Goal: Information Seeking & Learning: Learn about a topic

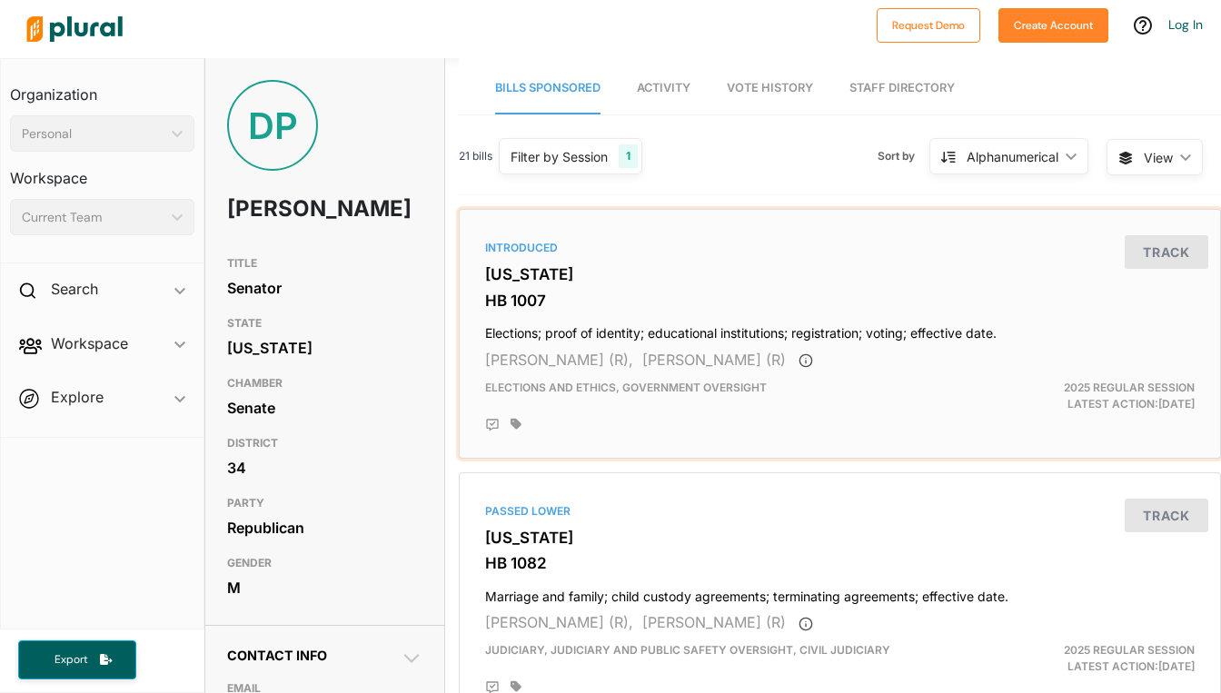
click at [544, 336] on h4 "Elections; proof of identity; educational institutions; registration; voting; e…" at bounding box center [840, 329] width 710 height 25
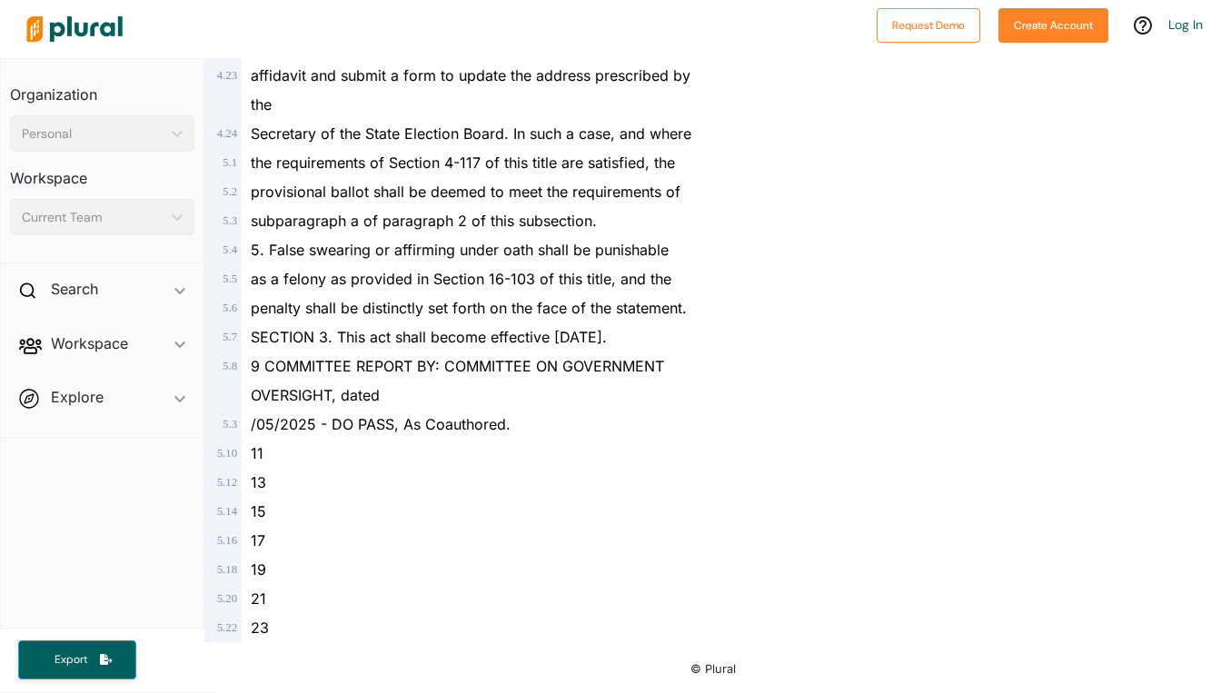
scroll to position [3753, 0]
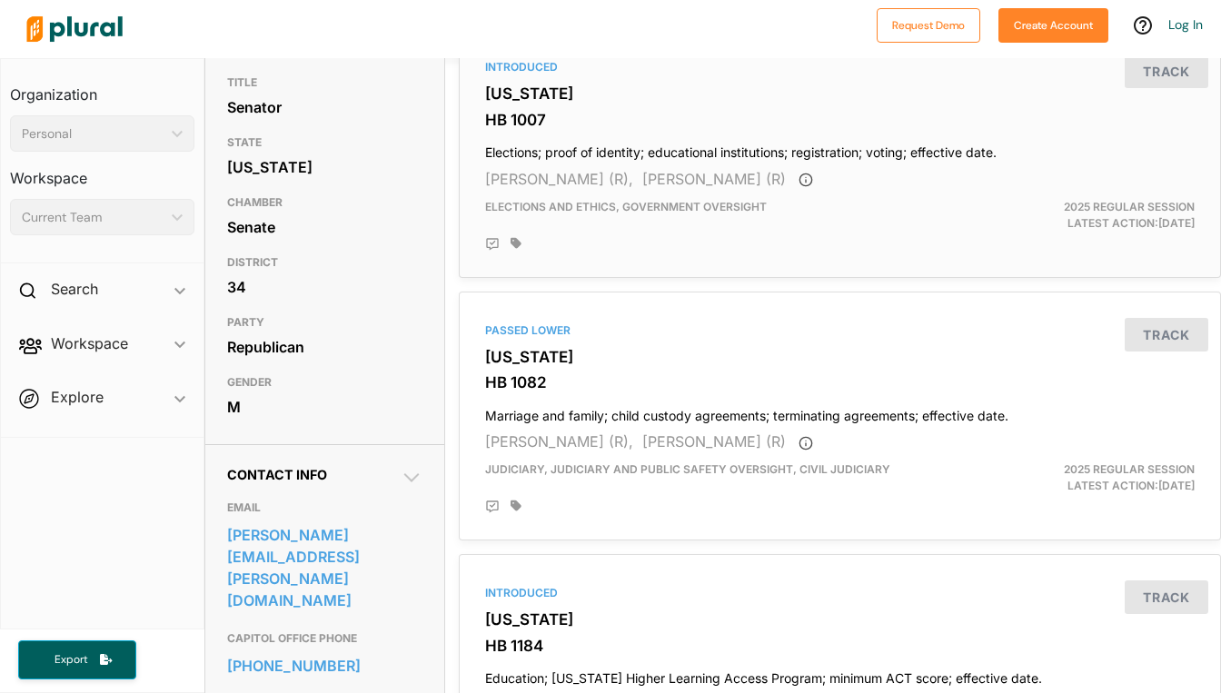
scroll to position [182, 0]
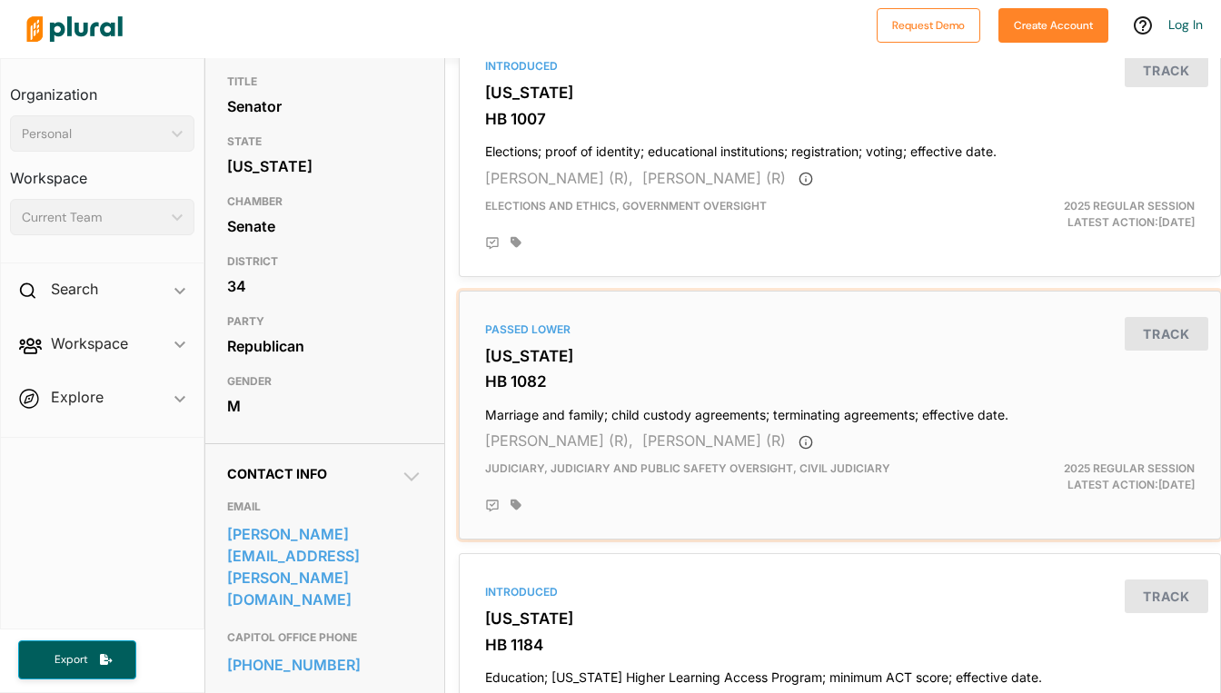
click at [555, 342] on div "Passed Lower [US_STATE] HB 1082 Marriage and family; child custody agreements; …" at bounding box center [840, 415] width 746 height 233
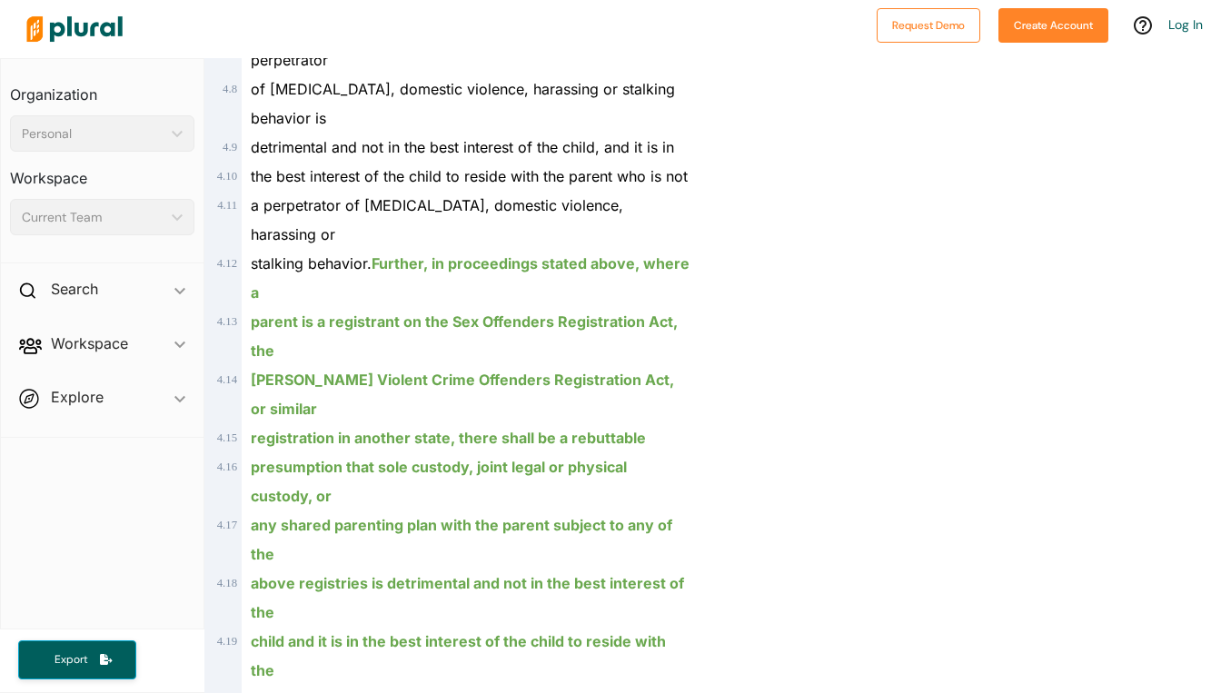
scroll to position [3089, 0]
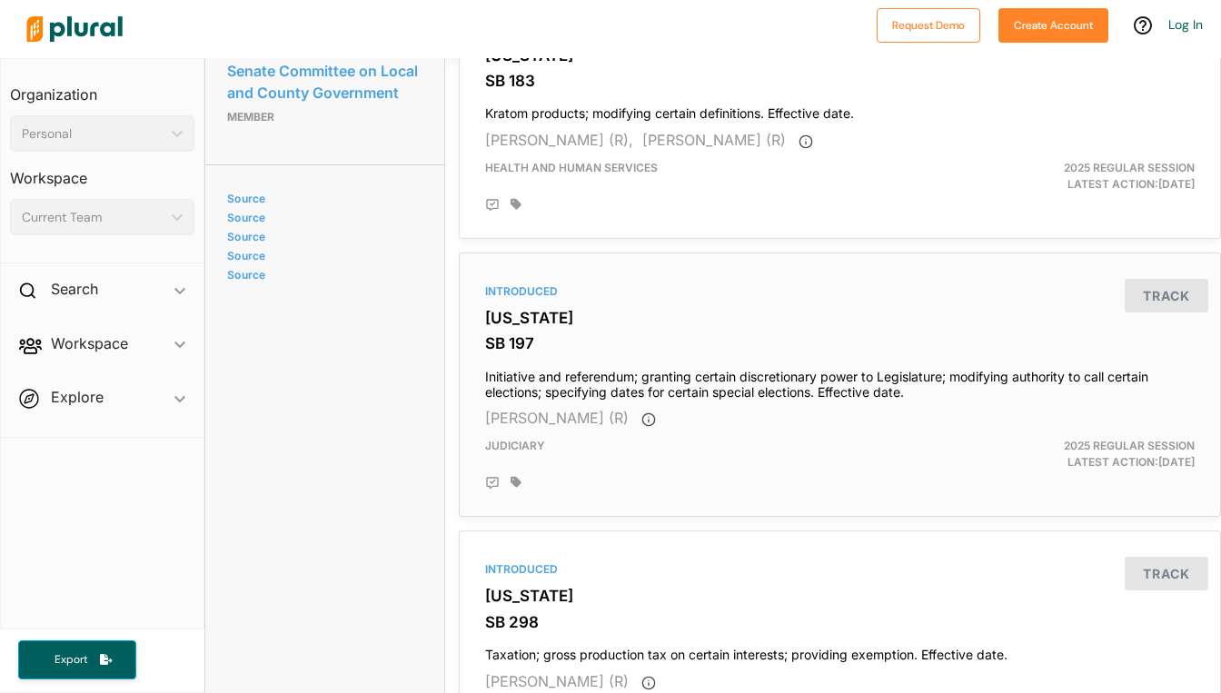
scroll to position [1363, 0]
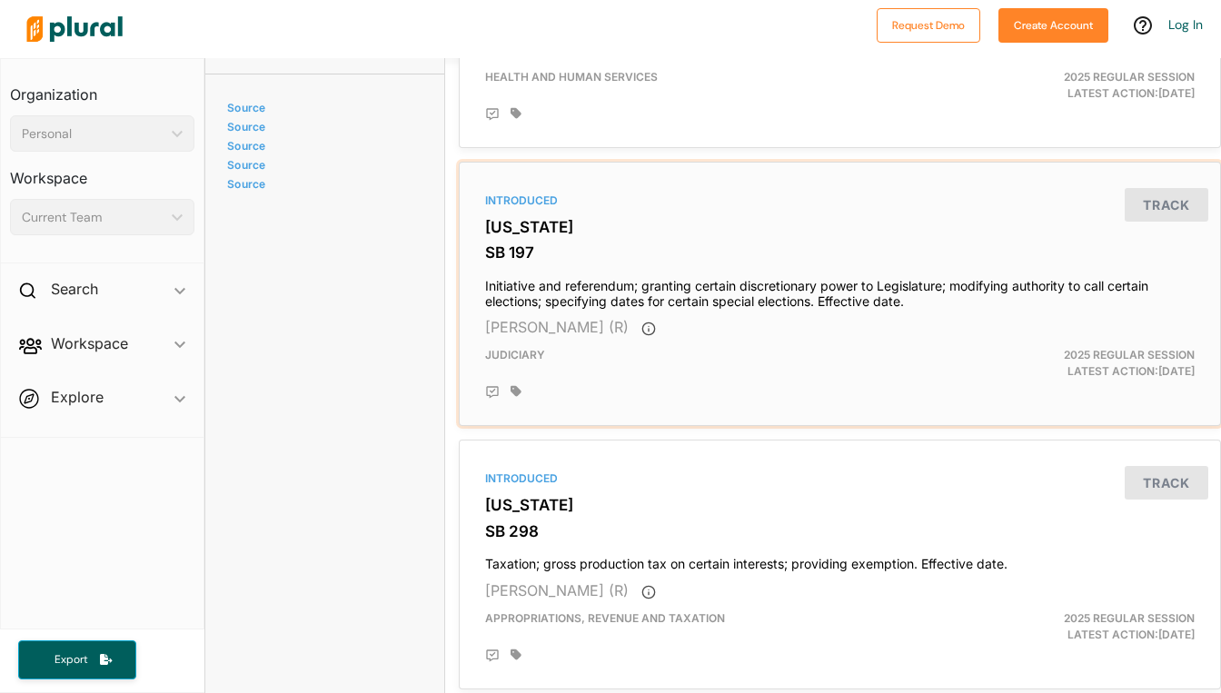
click at [711, 288] on h4 "Initiative and referendum; granting certain discretionary power to Legislature;…" at bounding box center [840, 290] width 710 height 40
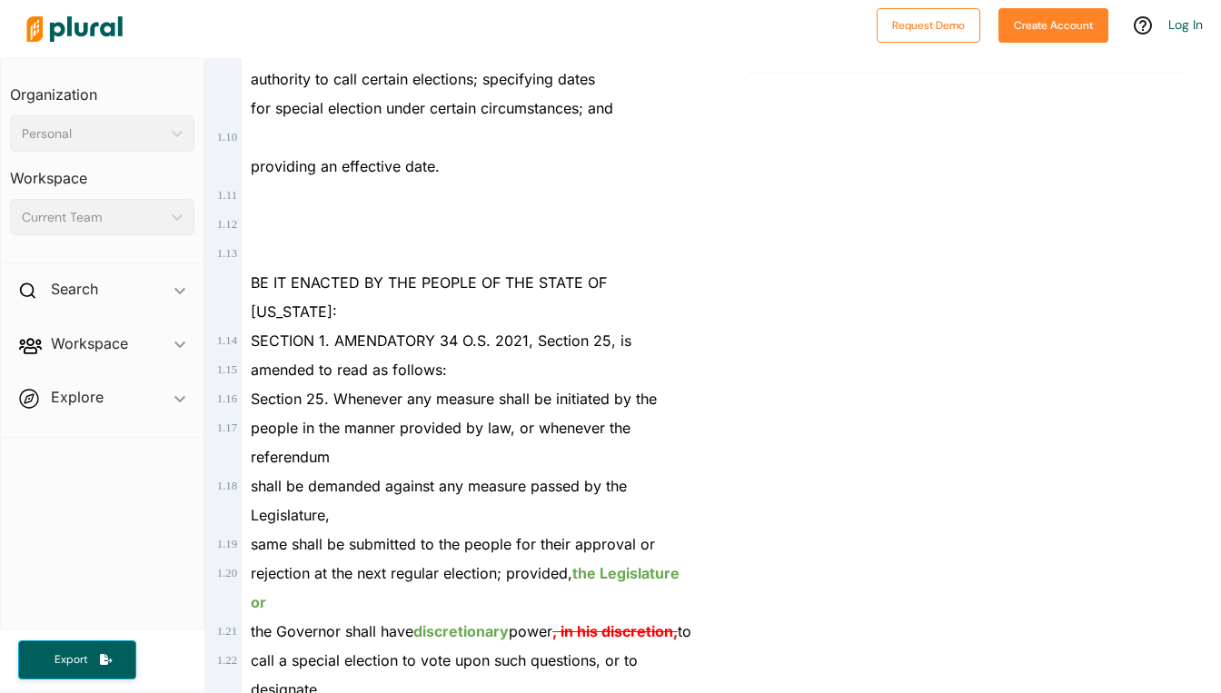
scroll to position [818, 0]
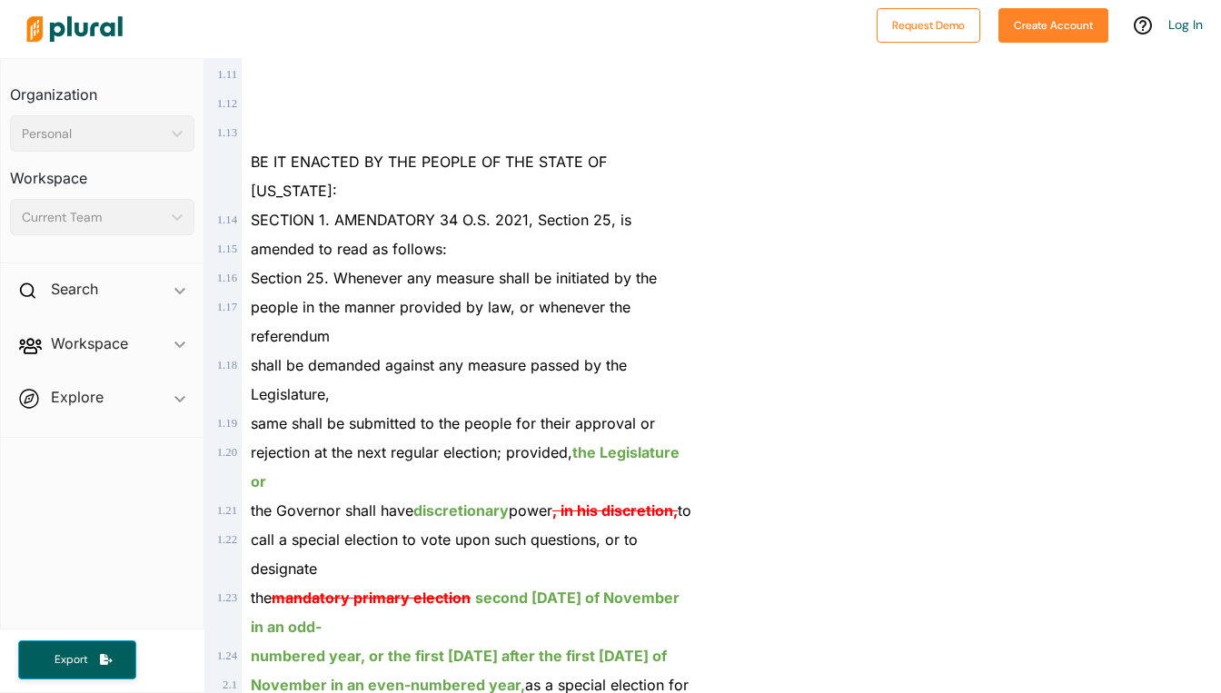
click at [347, 130] on div at bounding box center [467, 132] width 450 height 29
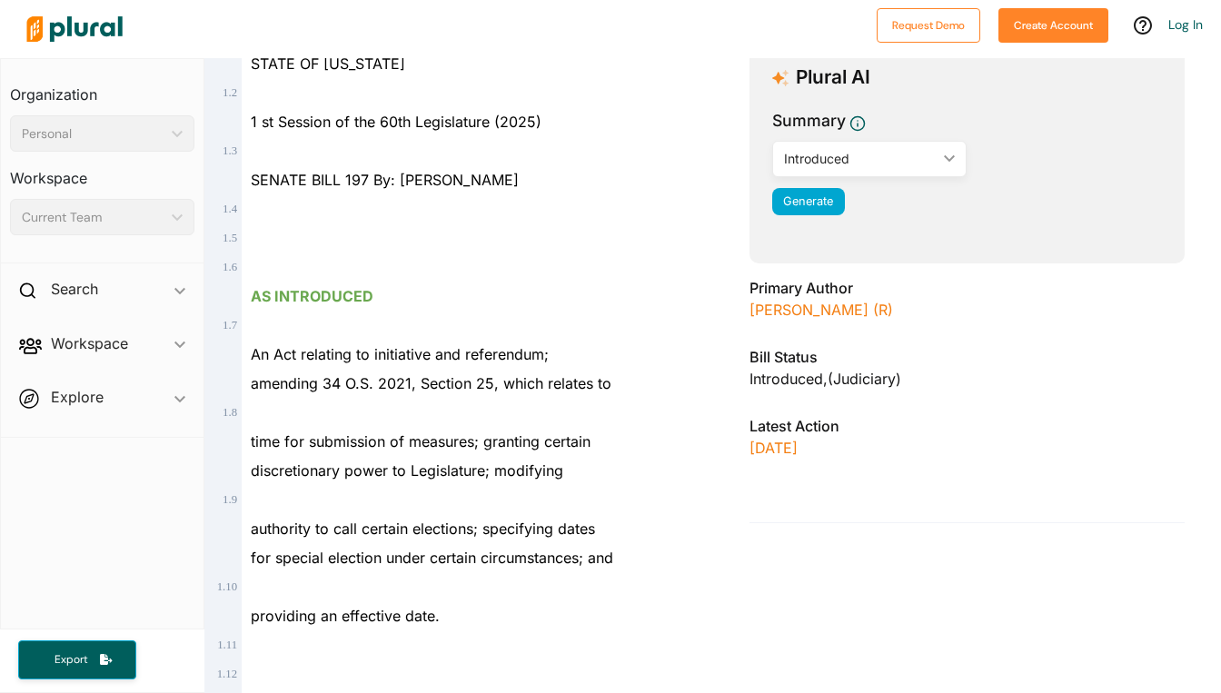
scroll to position [273, 0]
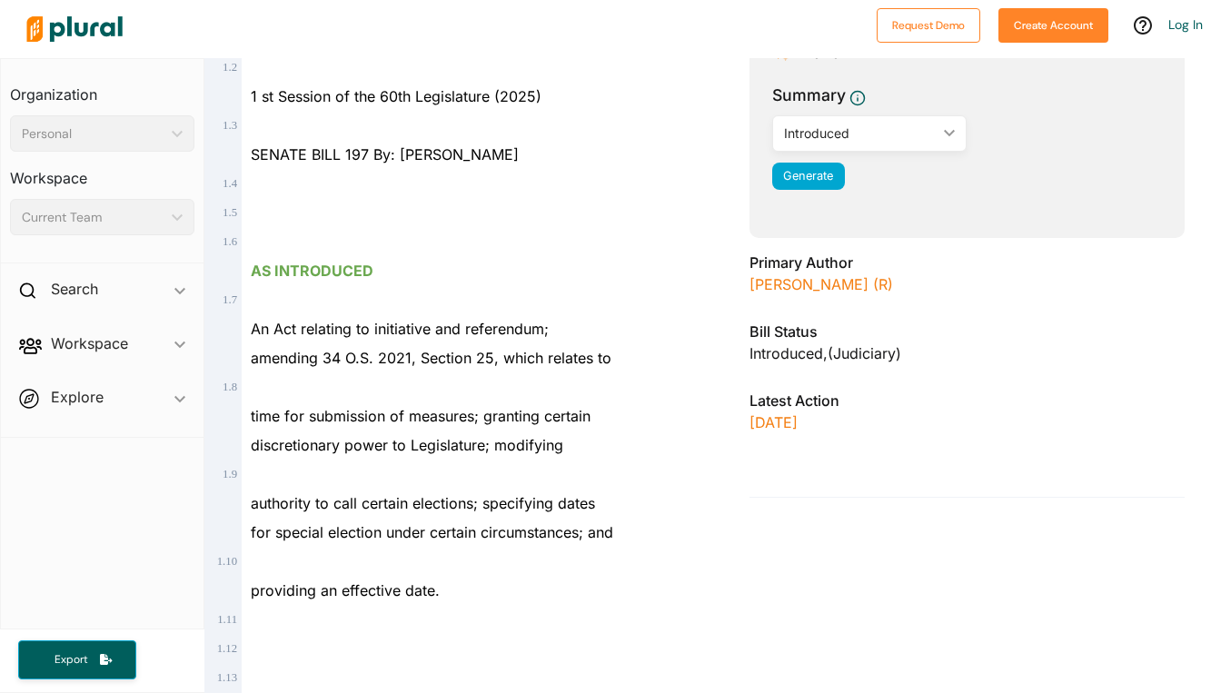
click at [492, 223] on div at bounding box center [467, 212] width 450 height 29
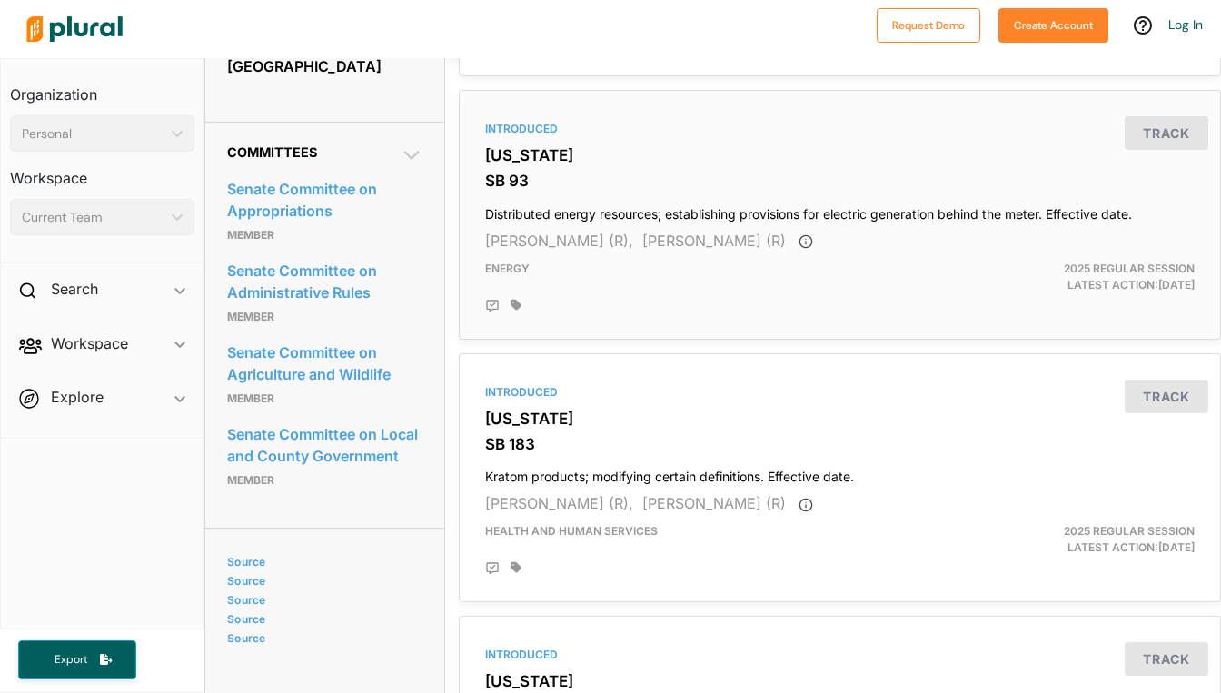
scroll to position [1090, 0]
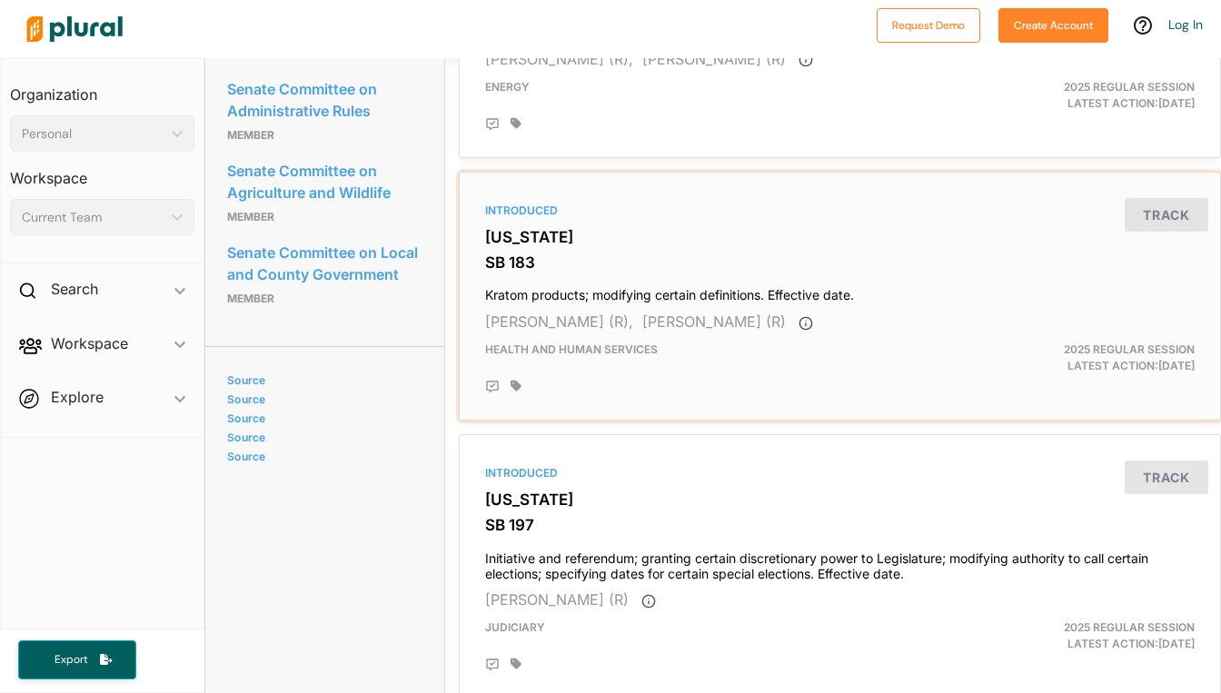
click at [612, 293] on h4 "Kratom products; modifying certain definitions. Effective date." at bounding box center [840, 291] width 710 height 25
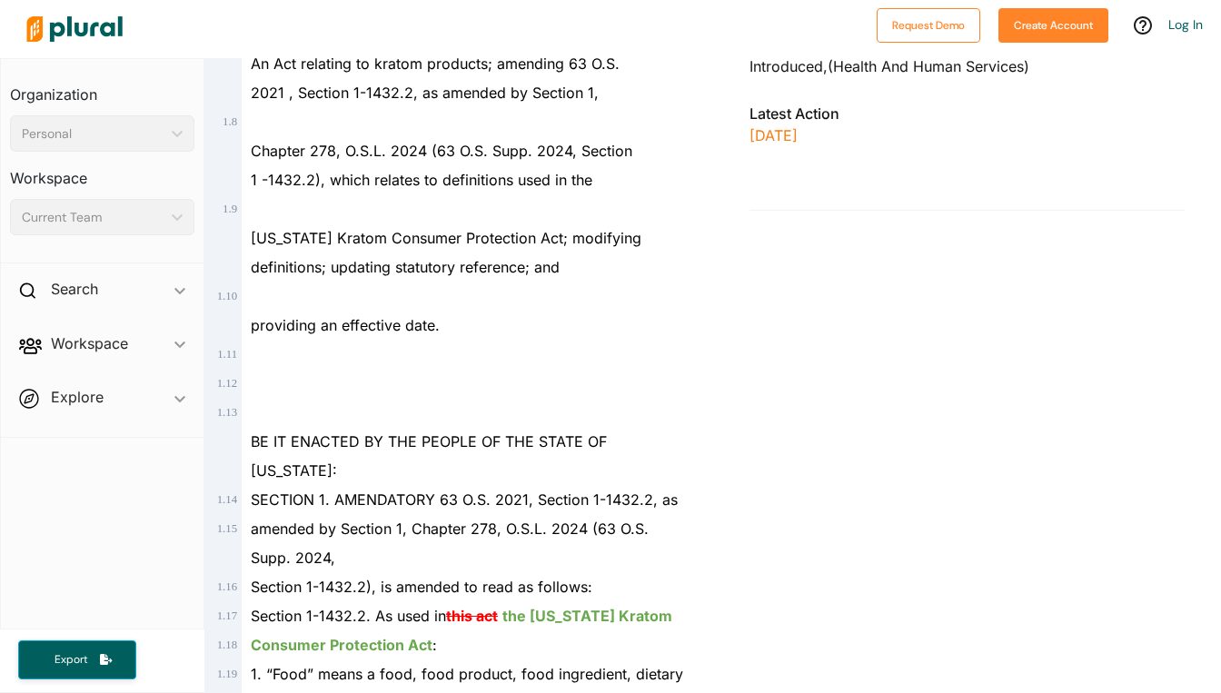
scroll to position [545, 0]
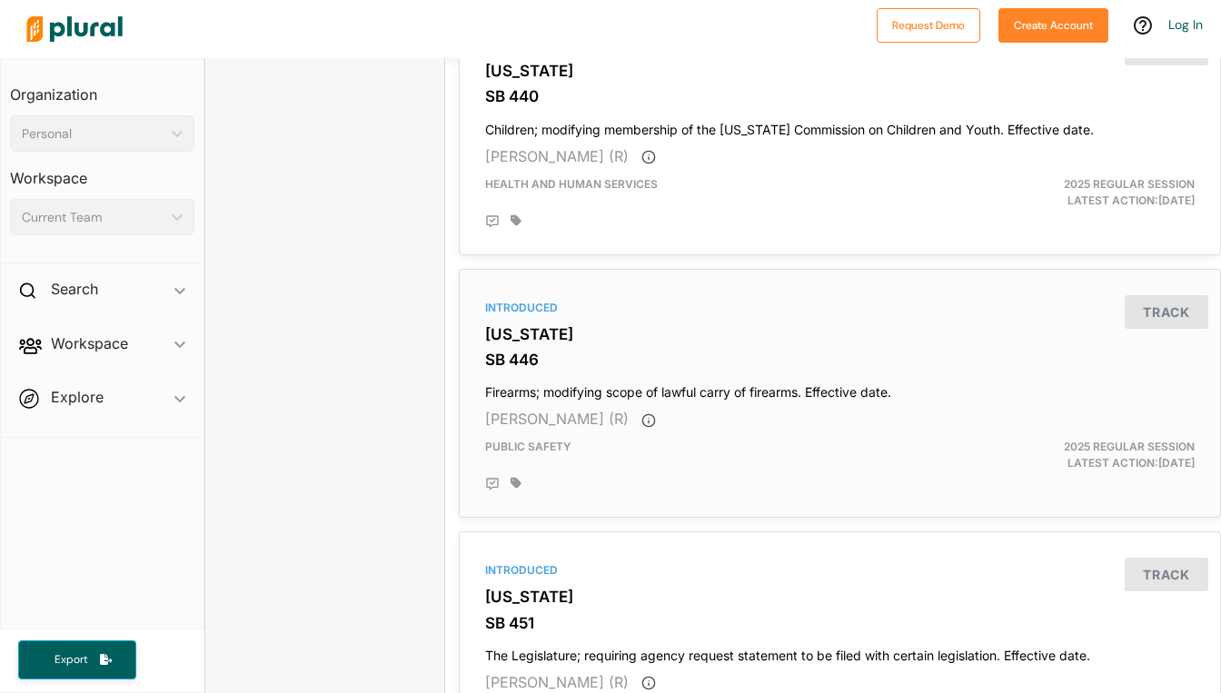
scroll to position [2090, 0]
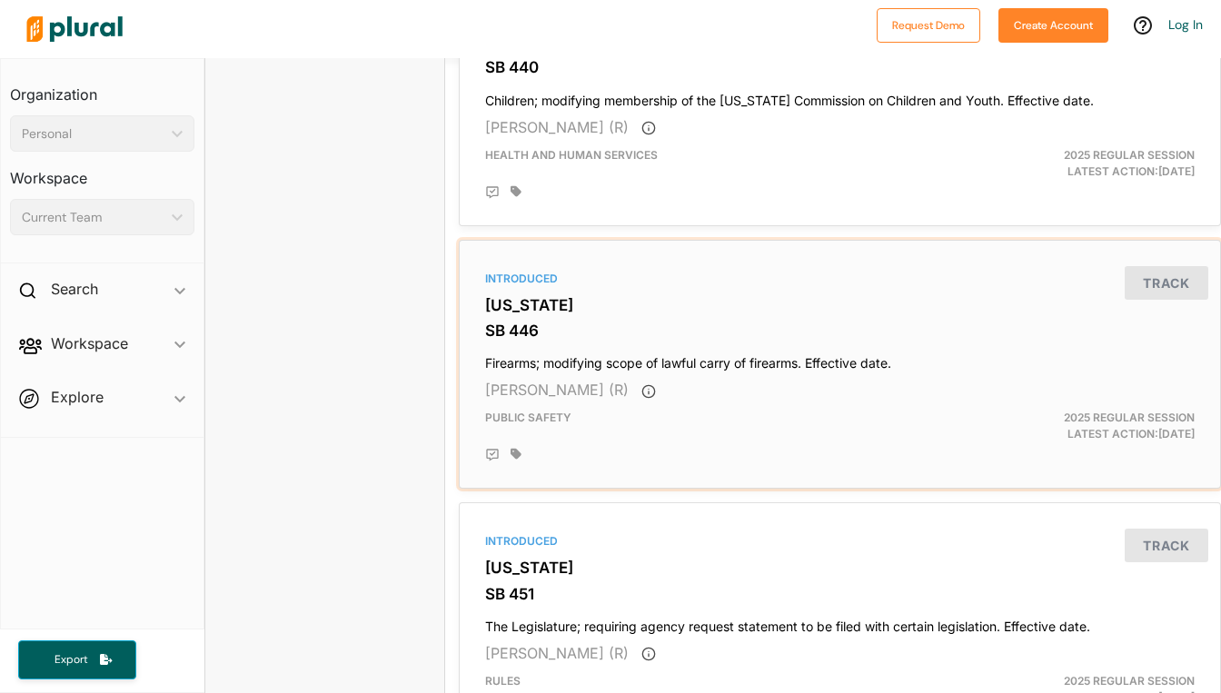
click at [514, 298] on h3 "[US_STATE]" at bounding box center [840, 305] width 710 height 18
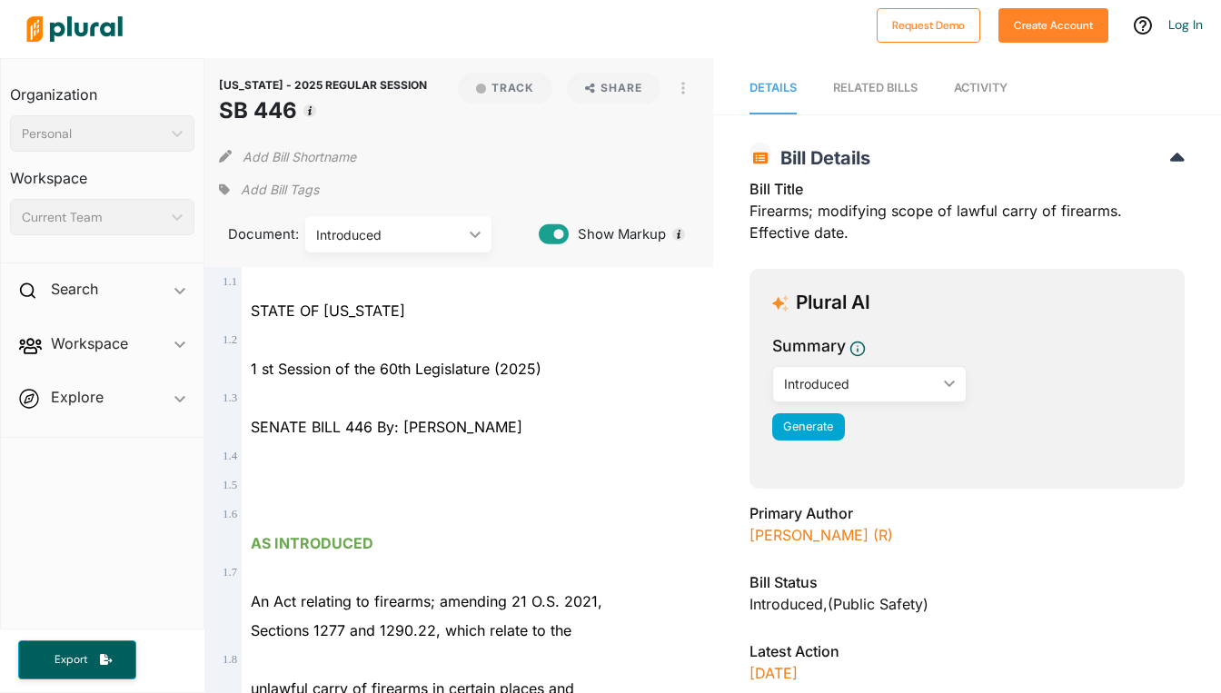
click at [429, 467] on div at bounding box center [467, 485] width 450 height 29
click at [479, 342] on div at bounding box center [467, 339] width 450 height 29
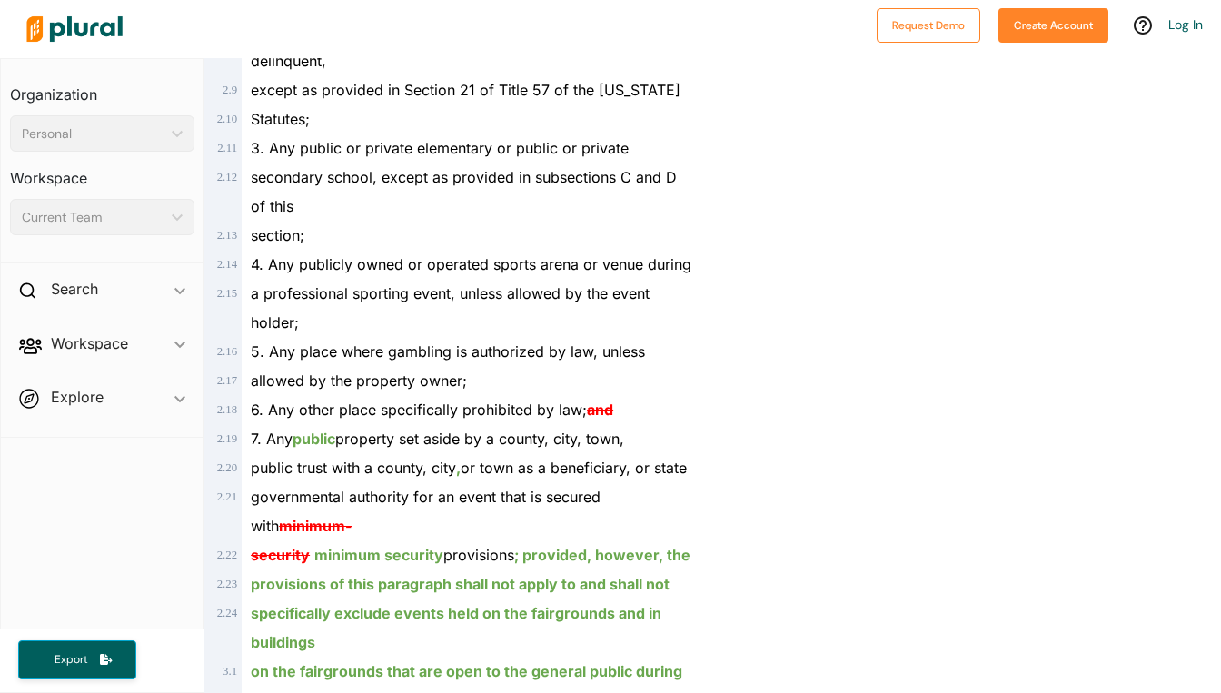
scroll to position [1908, 0]
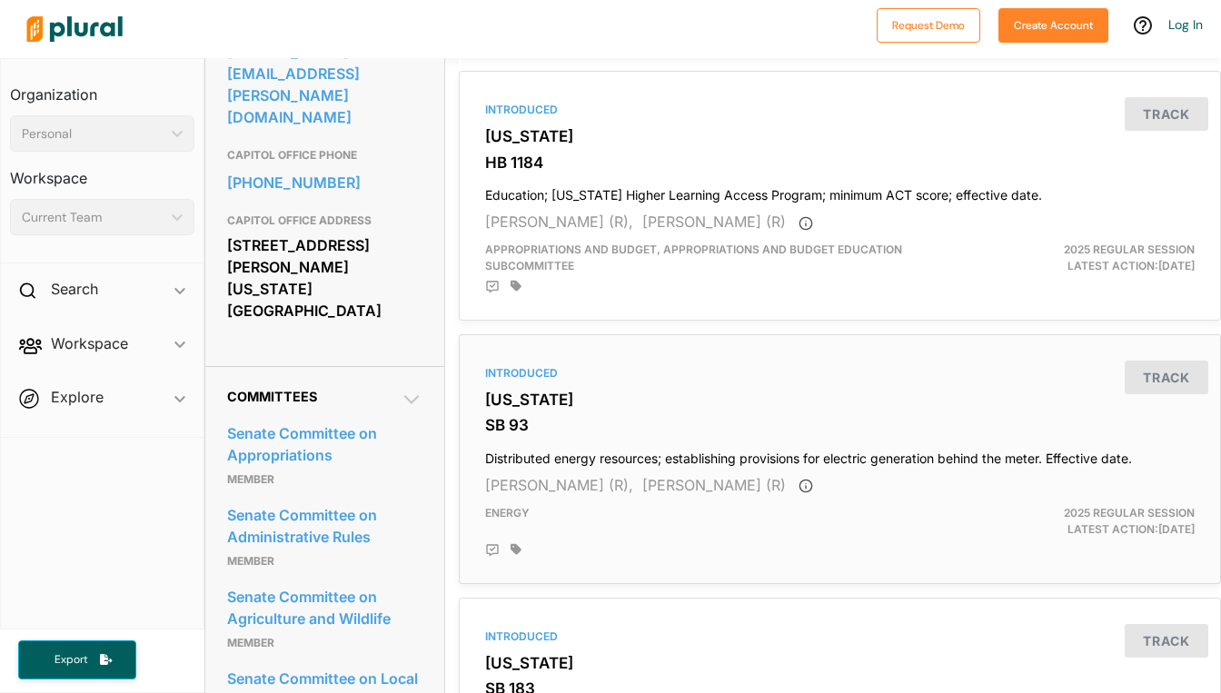
scroll to position [636, 0]
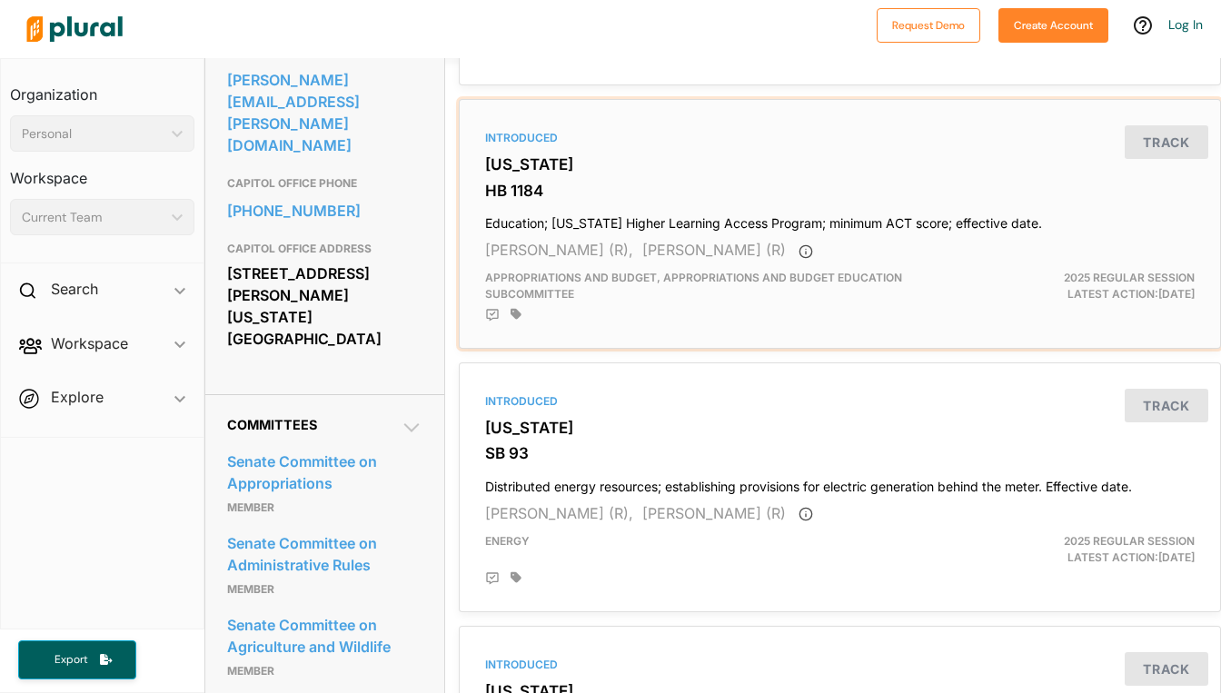
click at [519, 204] on div "Introduced [US_STATE] HB 1184 Education; [US_STATE] Higher Learning Access Prog…" at bounding box center [840, 223] width 746 height 233
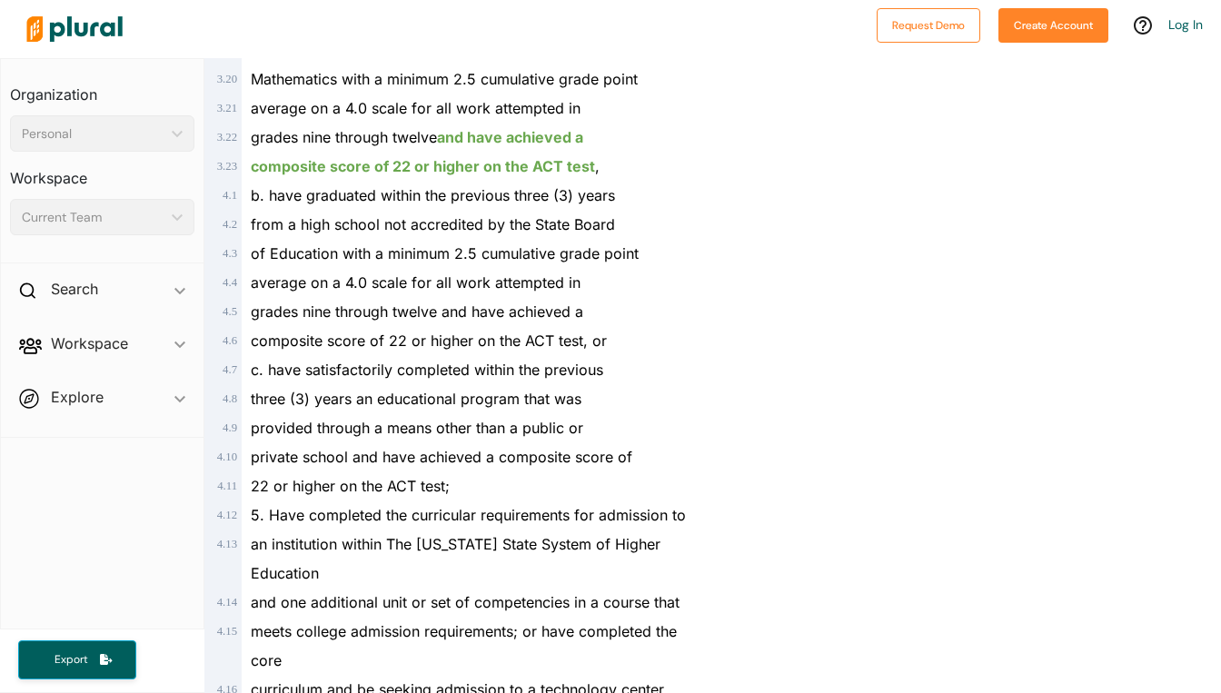
scroll to position [2090, 0]
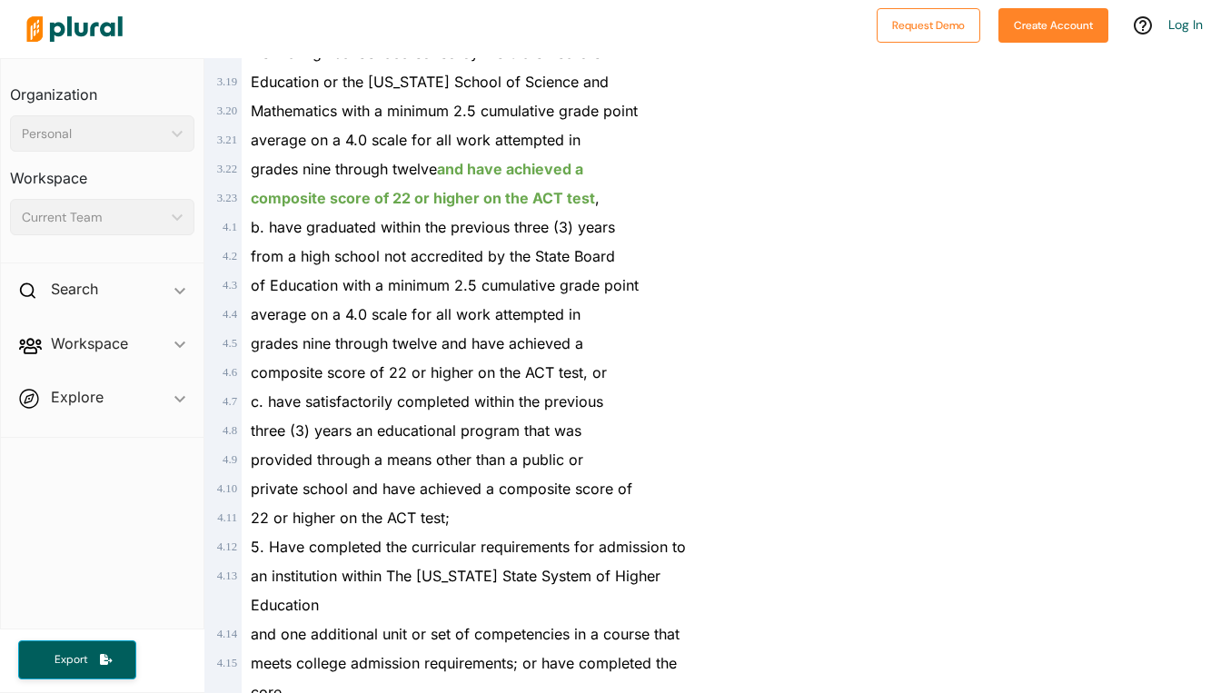
click at [392, 244] on div "from a high school not accredited by the State Board" at bounding box center [467, 256] width 450 height 29
click at [323, 360] on div "composite score of 22 or higher on the ACT test, or" at bounding box center [467, 372] width 450 height 29
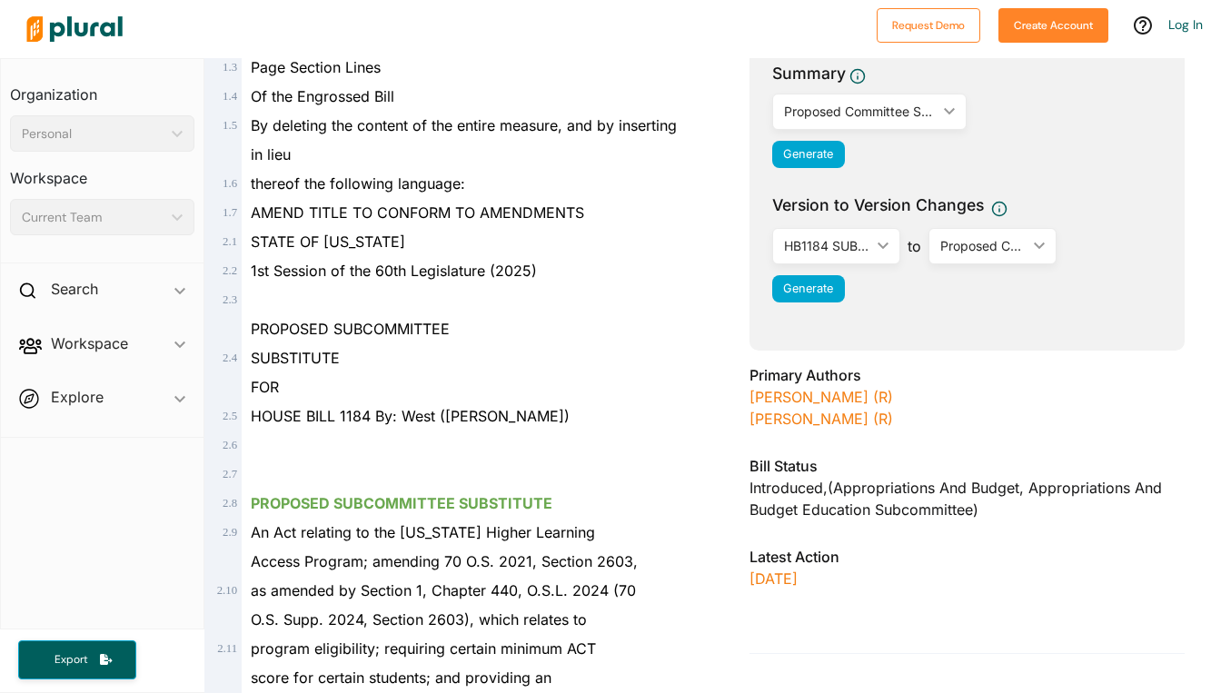
scroll to position [0, 0]
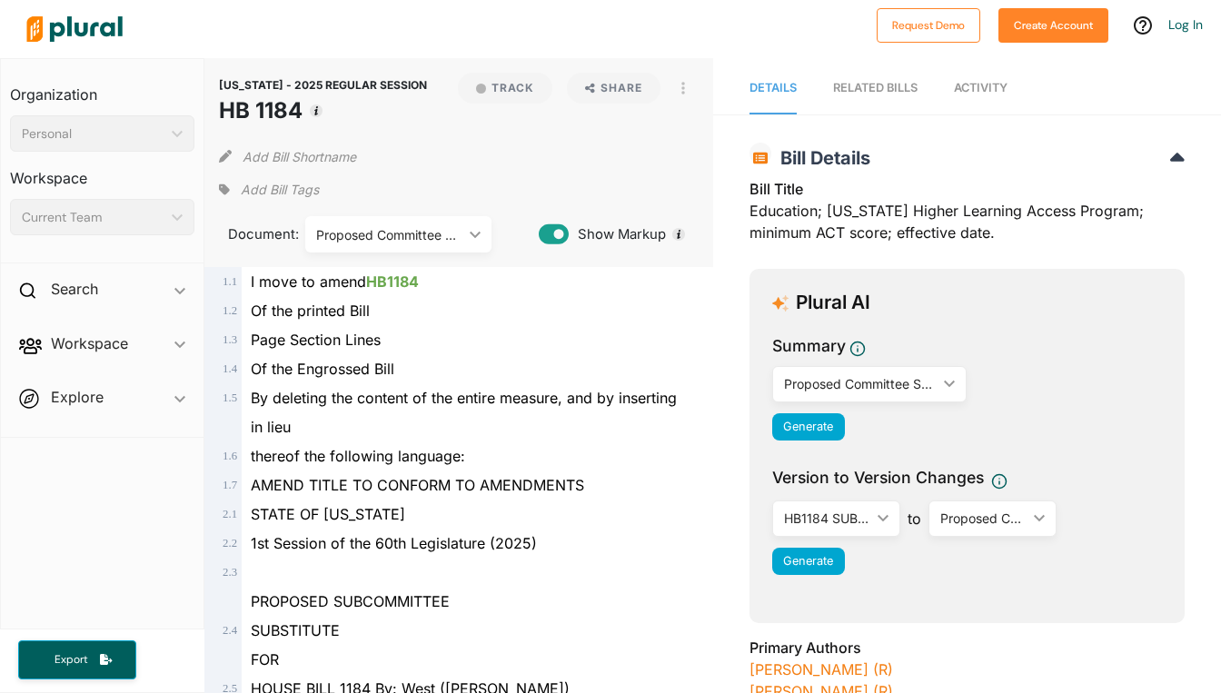
click at [492, 387] on div "By deleting the content of the entire measure, and by inserting in lieu" at bounding box center [467, 412] width 450 height 58
click at [523, 402] on span "By deleting the content of the entire measure, and by inserting in lieu" at bounding box center [464, 412] width 426 height 47
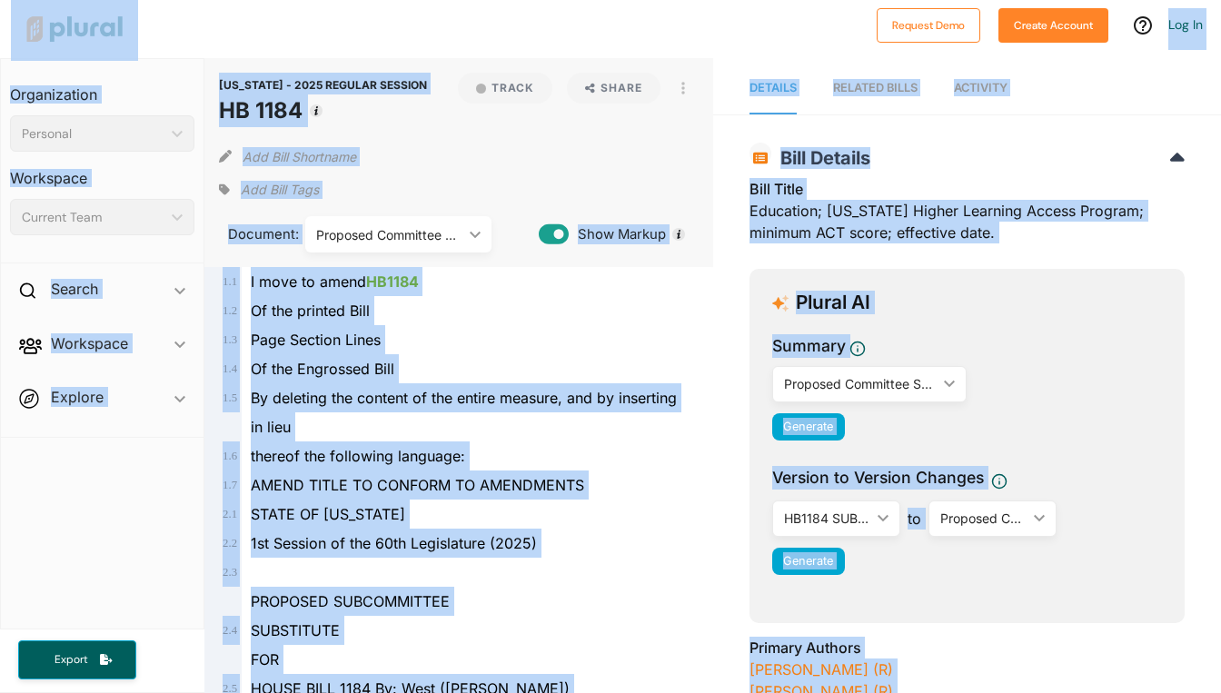
click at [526, 333] on div "Page Section Lines" at bounding box center [467, 339] width 450 height 29
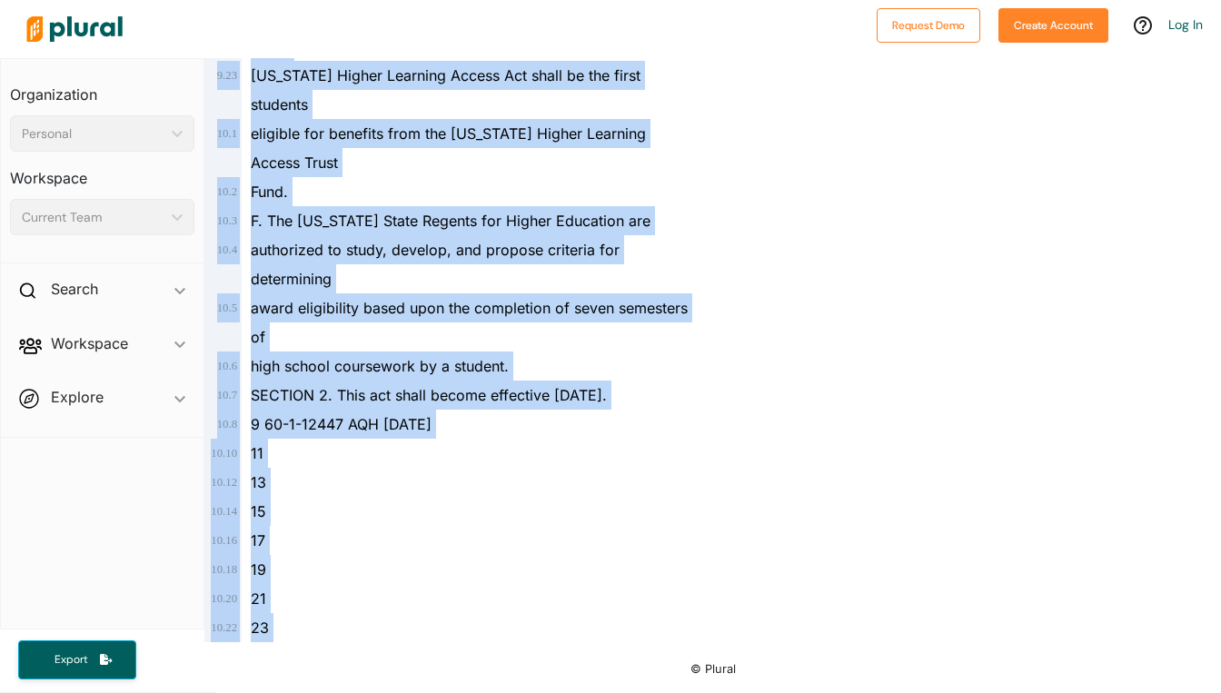
scroll to position [7271, 0]
drag, startPoint x: 241, startPoint y: 283, endPoint x: 323, endPoint y: 700, distance: 424.1
click at [323, 467] on html "Request Demo Create Account Log In Organization Personal ic_keyboard_arrow_down…" at bounding box center [610, 346] width 1221 height 693
copy div "I move to amend HB1184 1 . 2 Of the printed Bill 1 . 3 Page Section Lines 1 . 4…"
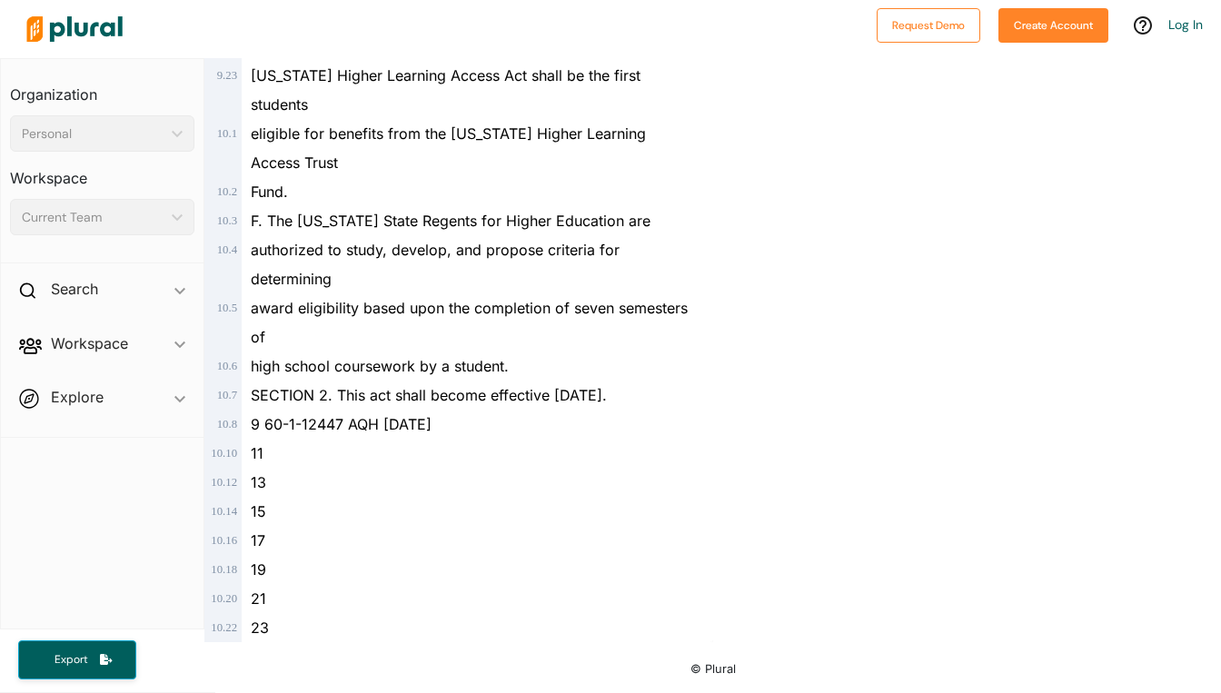
click at [388, 23] on div at bounding box center [442, 29] width 849 height 64
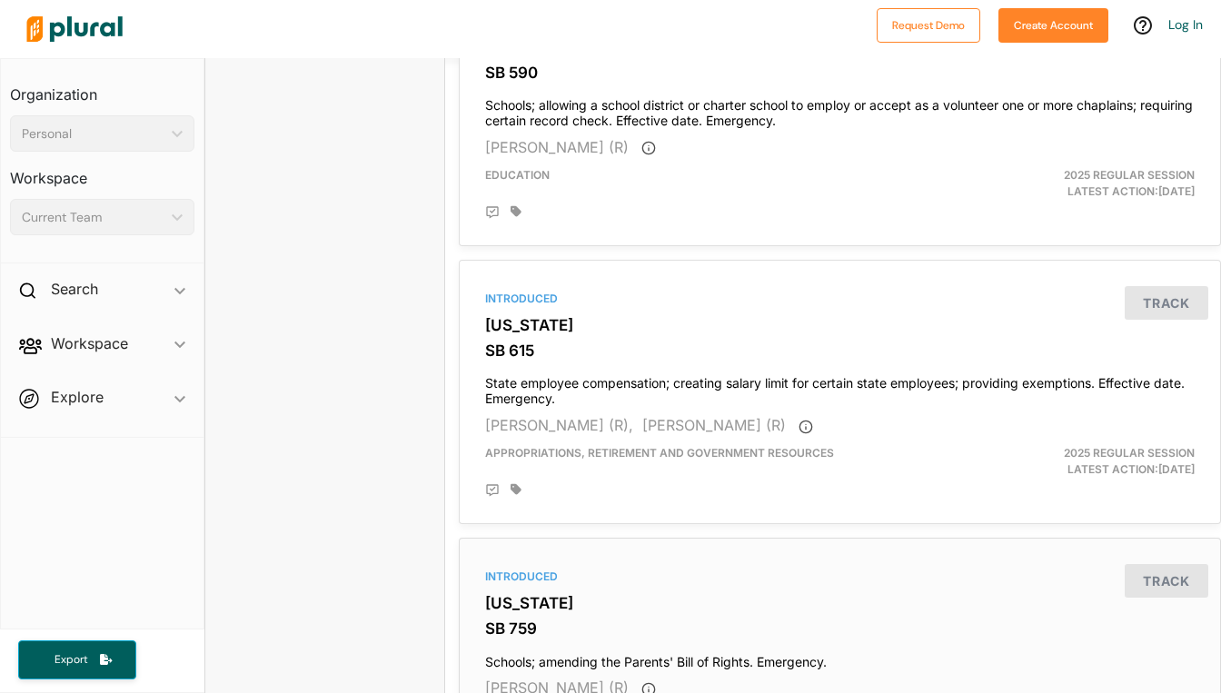
scroll to position [3180, 0]
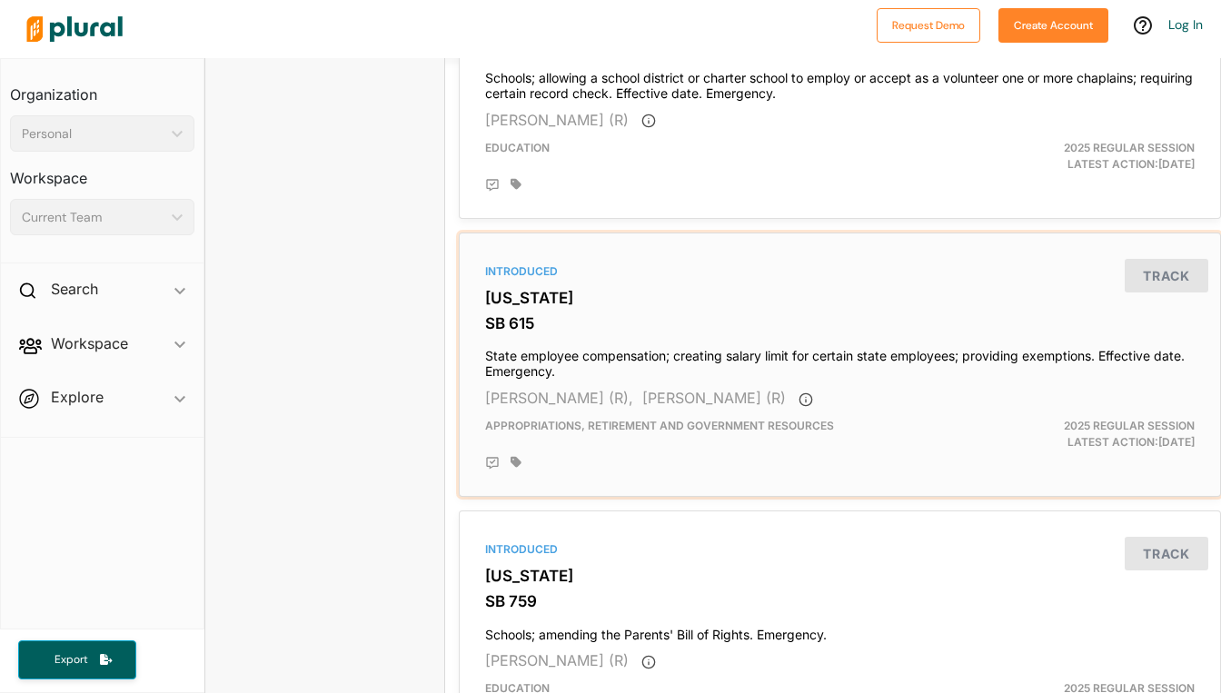
click at [533, 359] on h4 "State employee compensation; creating salary limit for certain state employees;…" at bounding box center [840, 360] width 710 height 40
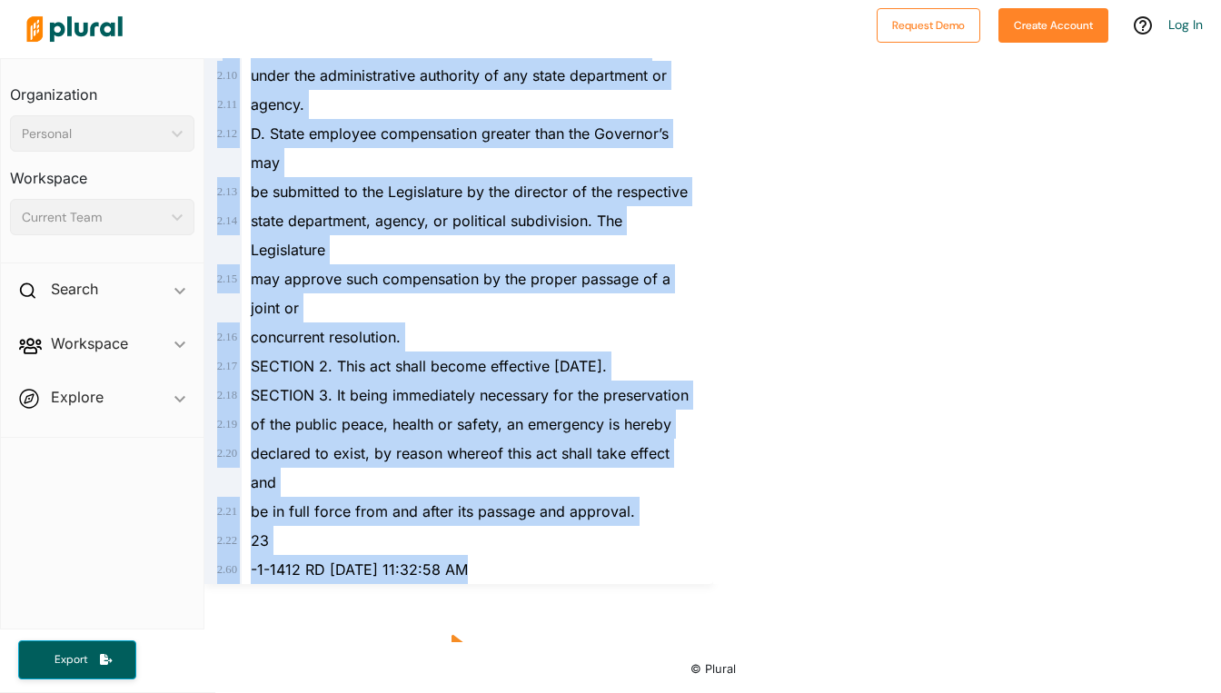
scroll to position [87, 0]
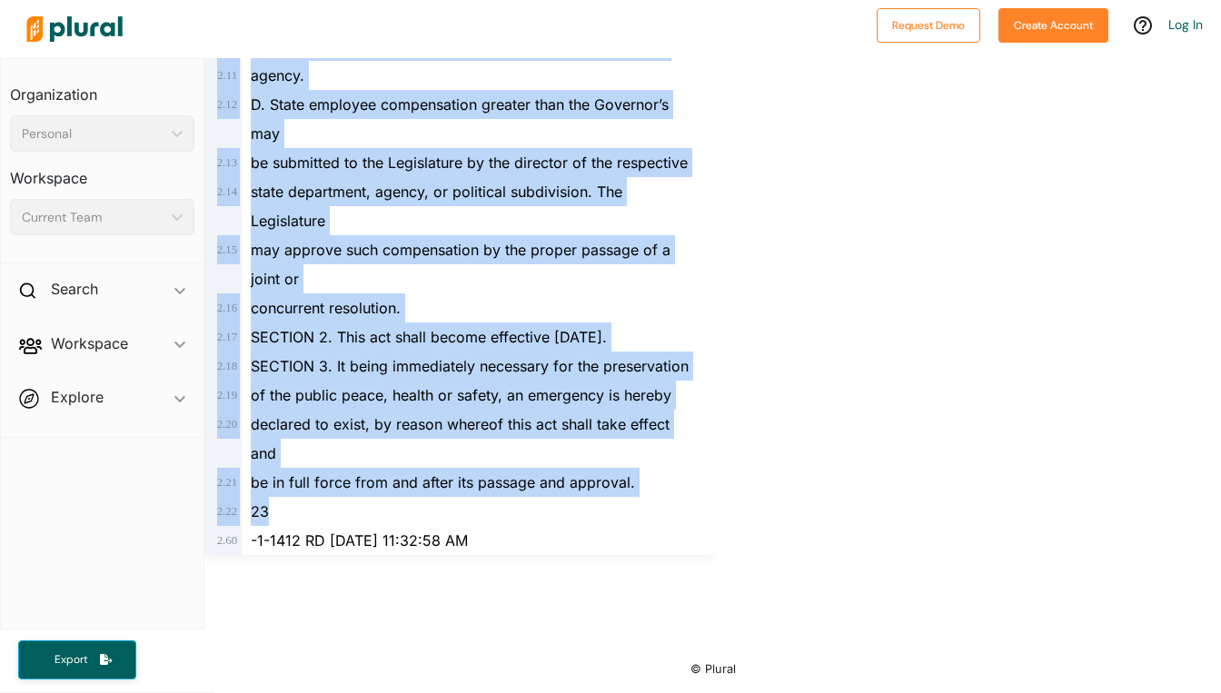
drag, startPoint x: 248, startPoint y: 306, endPoint x: 531, endPoint y: 612, distance: 417.2
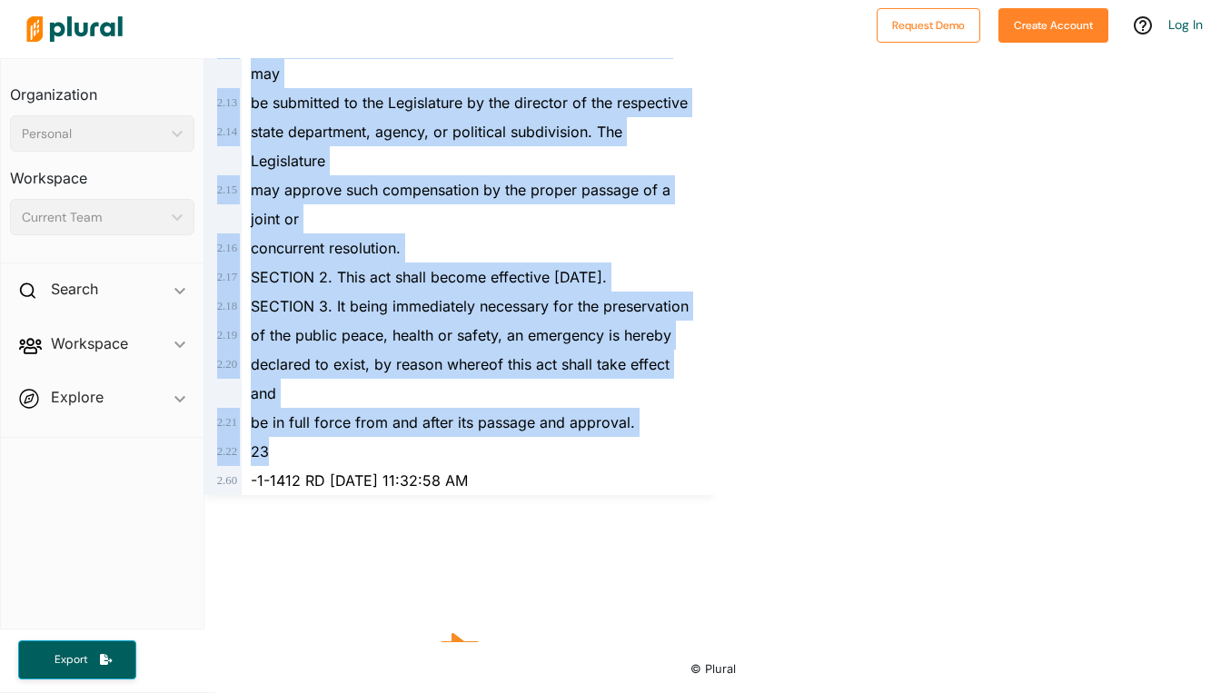
scroll to position [153, 0]
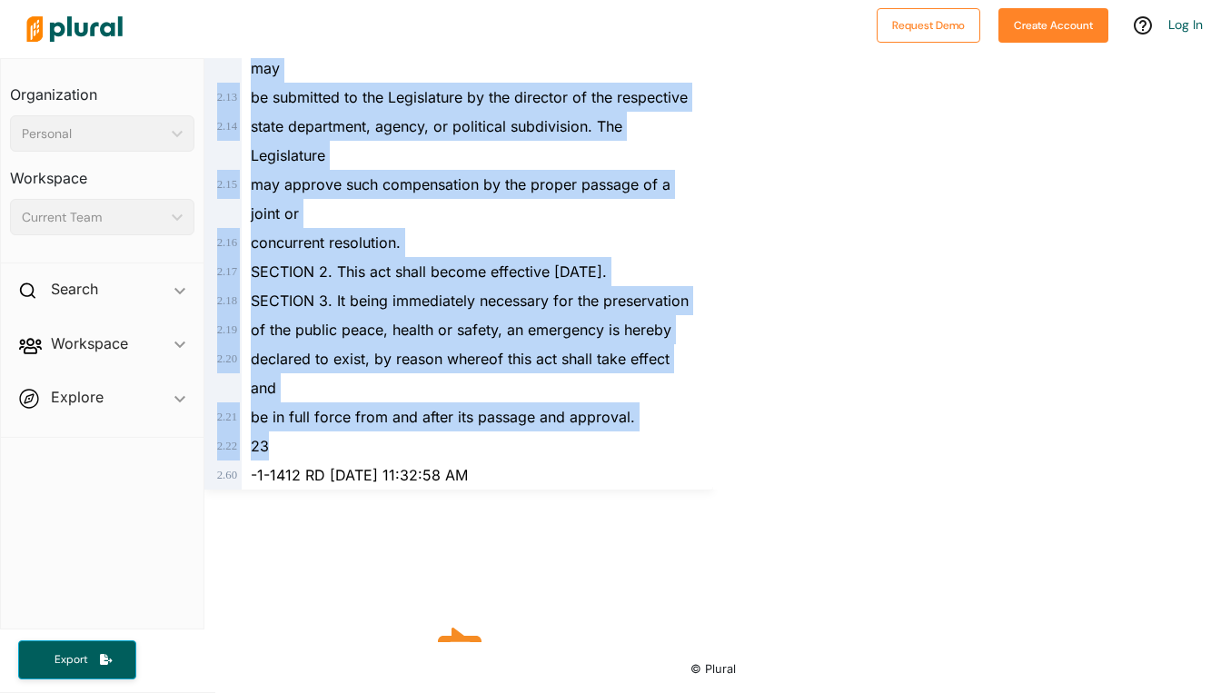
copy div "STATE OF [US_STATE] 1 . 2 1 st Session of the 60th Legislature (2025) 1 . 3 SEN…"
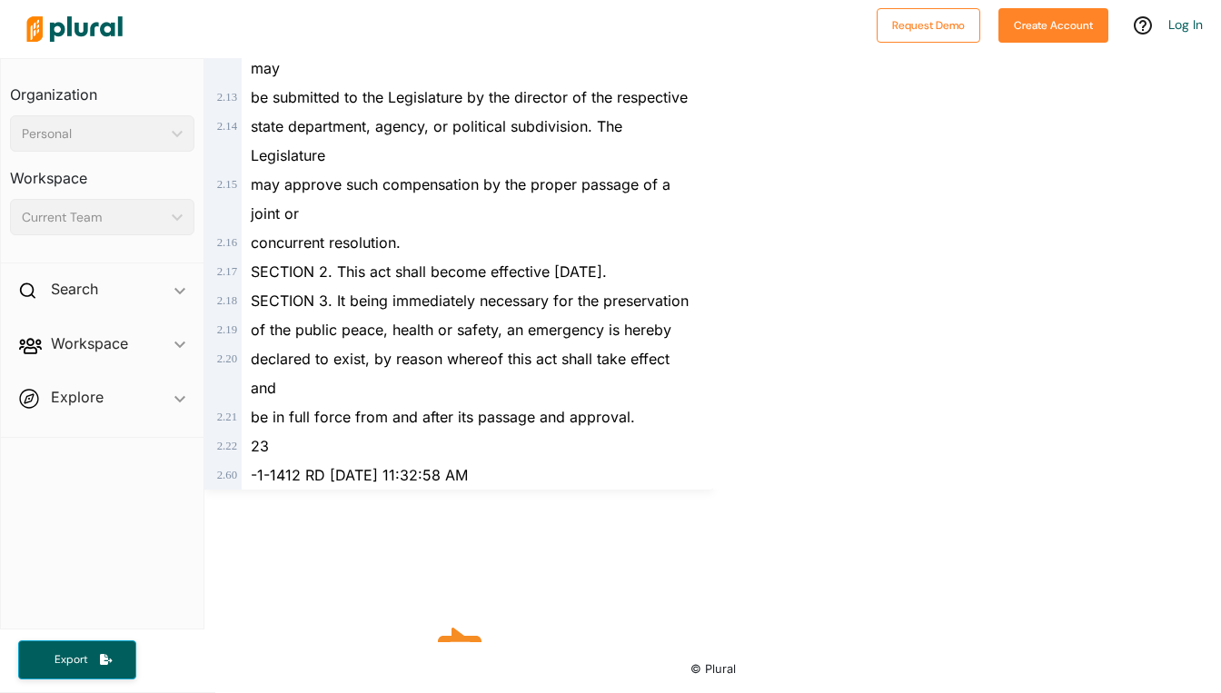
click at [245, 21] on div at bounding box center [442, 29] width 849 height 64
click at [437, 54] on div at bounding box center [442, 29] width 849 height 64
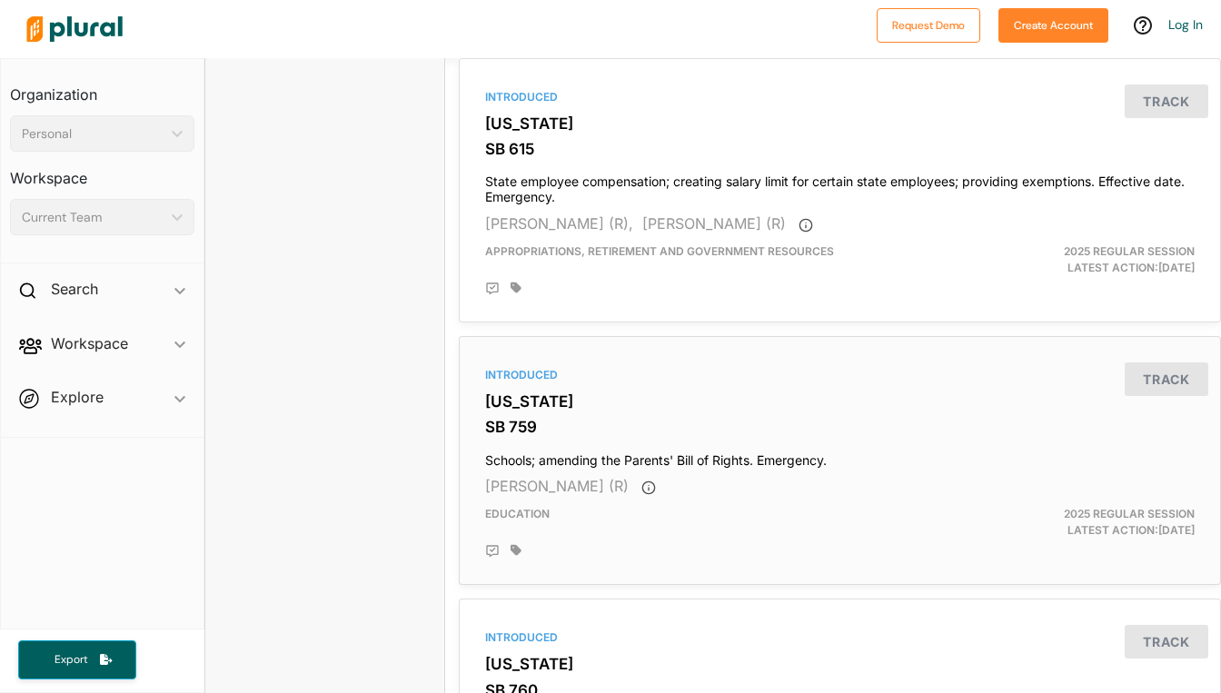
scroll to position [3362, 0]
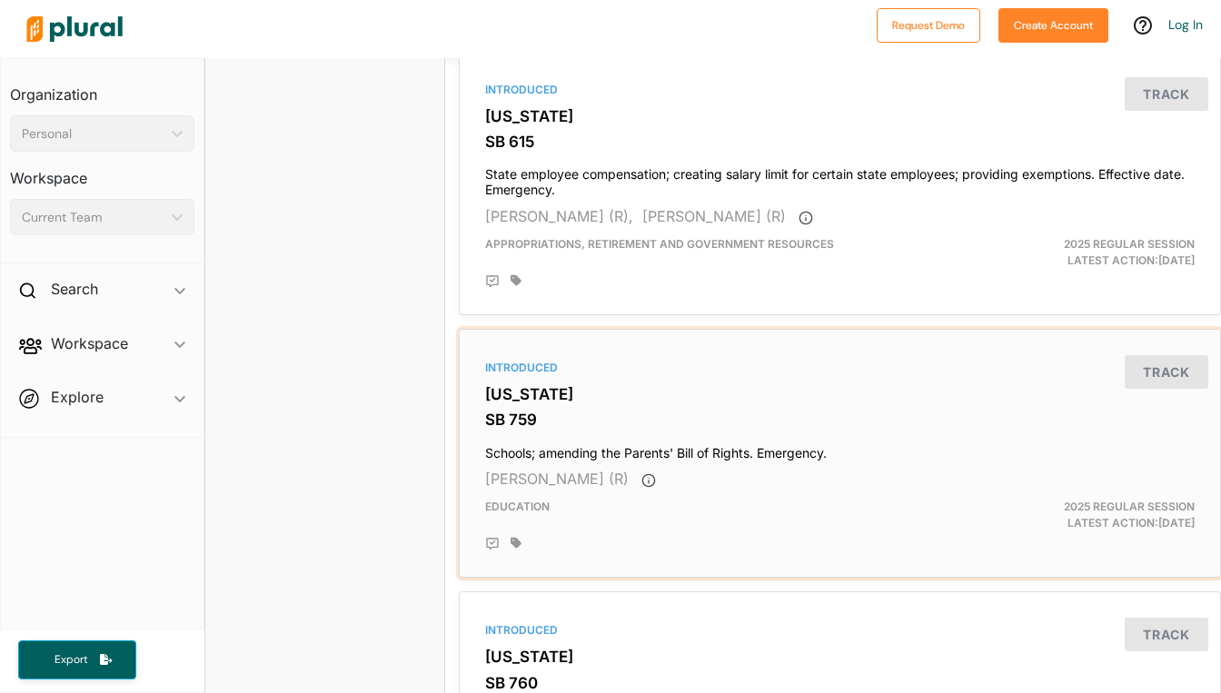
click at [676, 448] on h4 "Schools; amending the Parents' Bill of Rights. Emergency." at bounding box center [840, 449] width 710 height 25
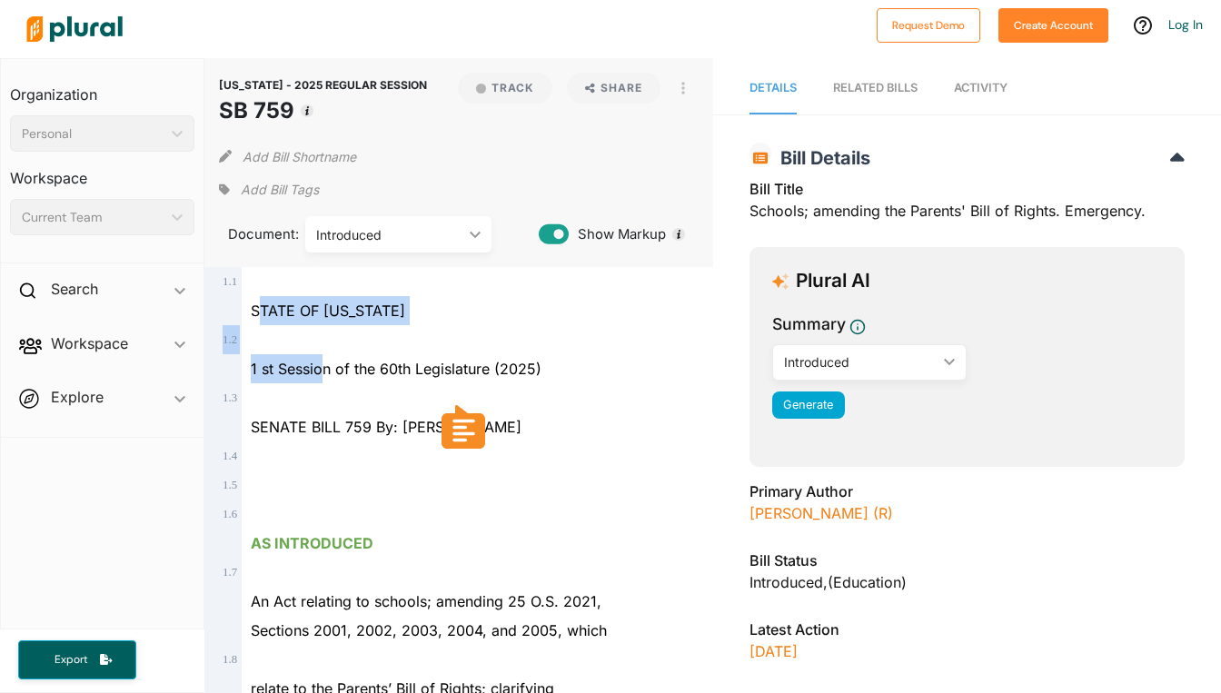
drag, startPoint x: 256, startPoint y: 307, endPoint x: 275, endPoint y: 309, distance: 19.2
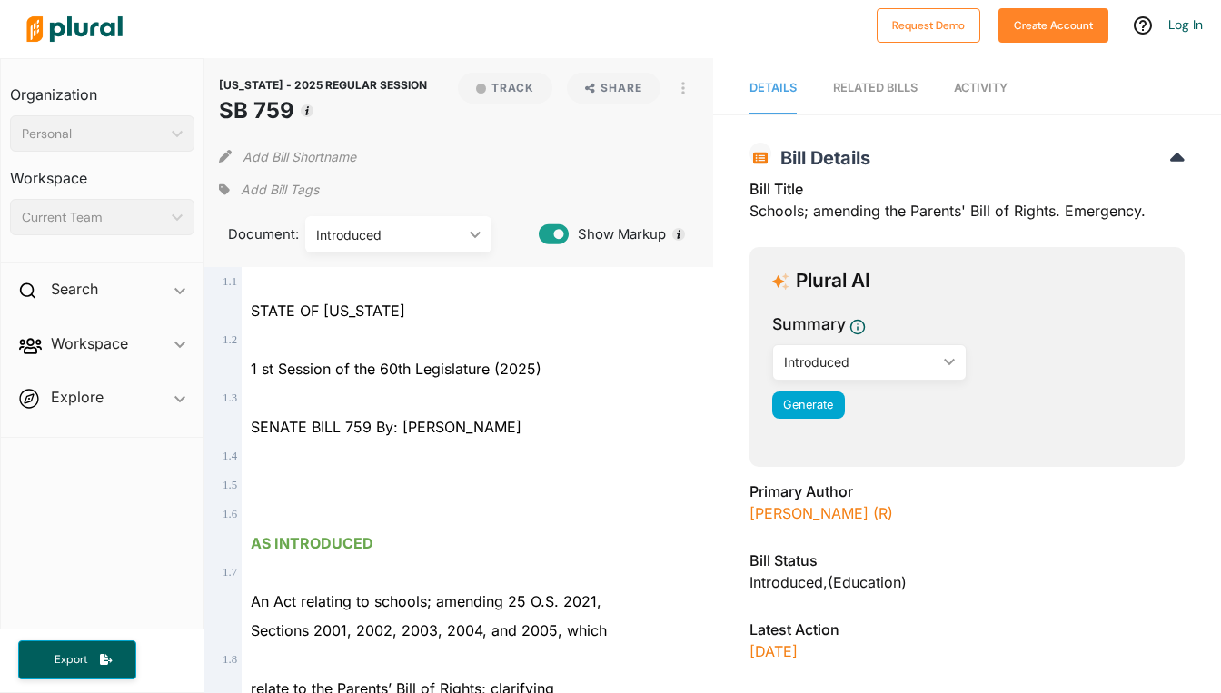
click at [250, 305] on div "STATE OF [US_STATE]" at bounding box center [467, 310] width 450 height 29
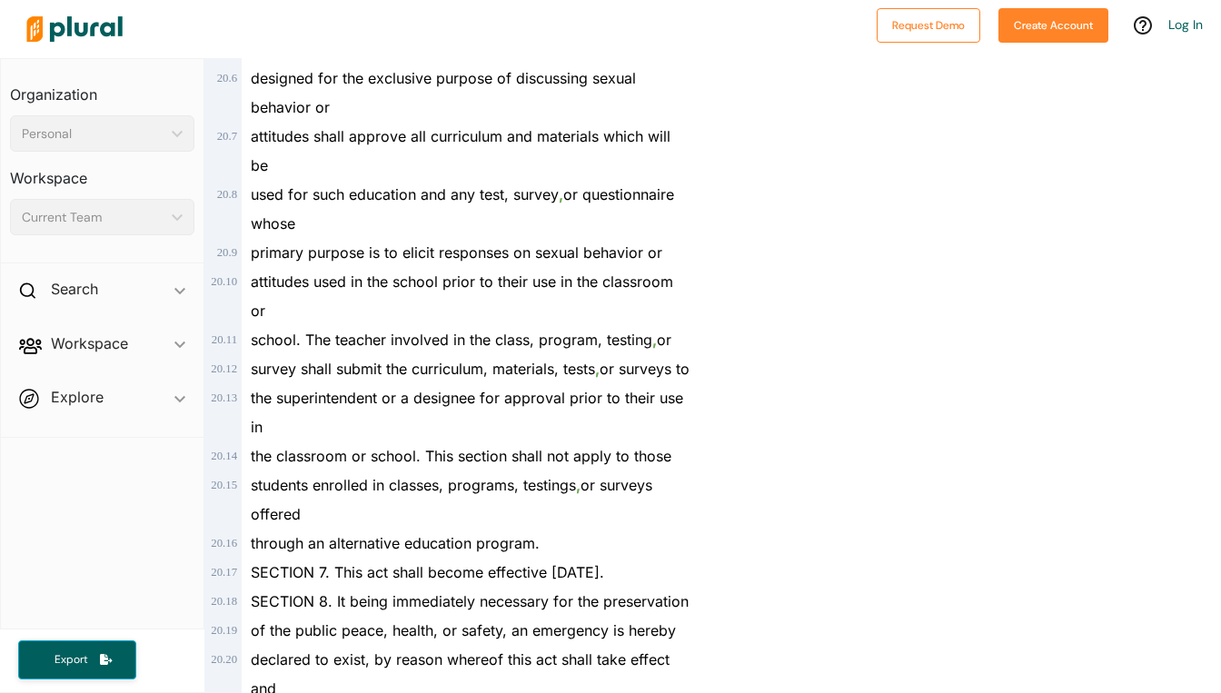
scroll to position [19976, 0]
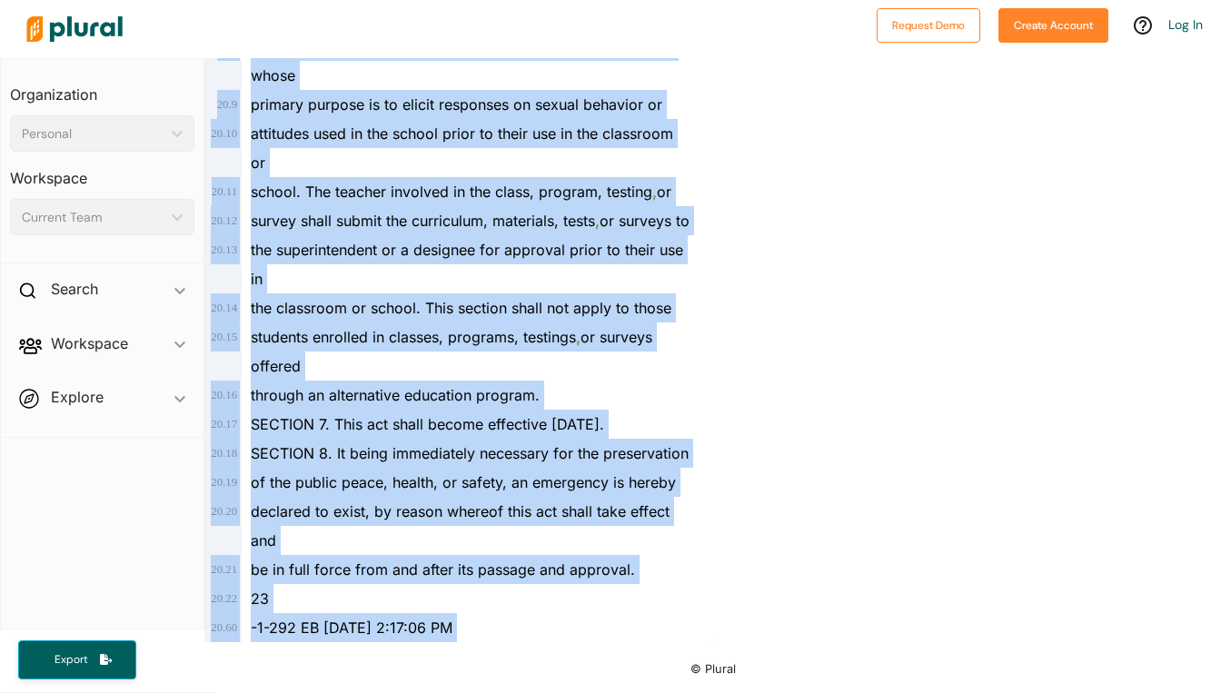
drag, startPoint x: 251, startPoint y: 305, endPoint x: 540, endPoint y: 758, distance: 536.8
click at [540, 467] on html "Request Demo Create Account Log In Organization Personal ic_keyboard_arrow_down…" at bounding box center [610, 346] width 1221 height 693
copy div "LOREM IP DOLORSIT 1 . 8 2 am Consect ad eli 19se Doeiusmodte (3579) 3 . 8 INCID…"
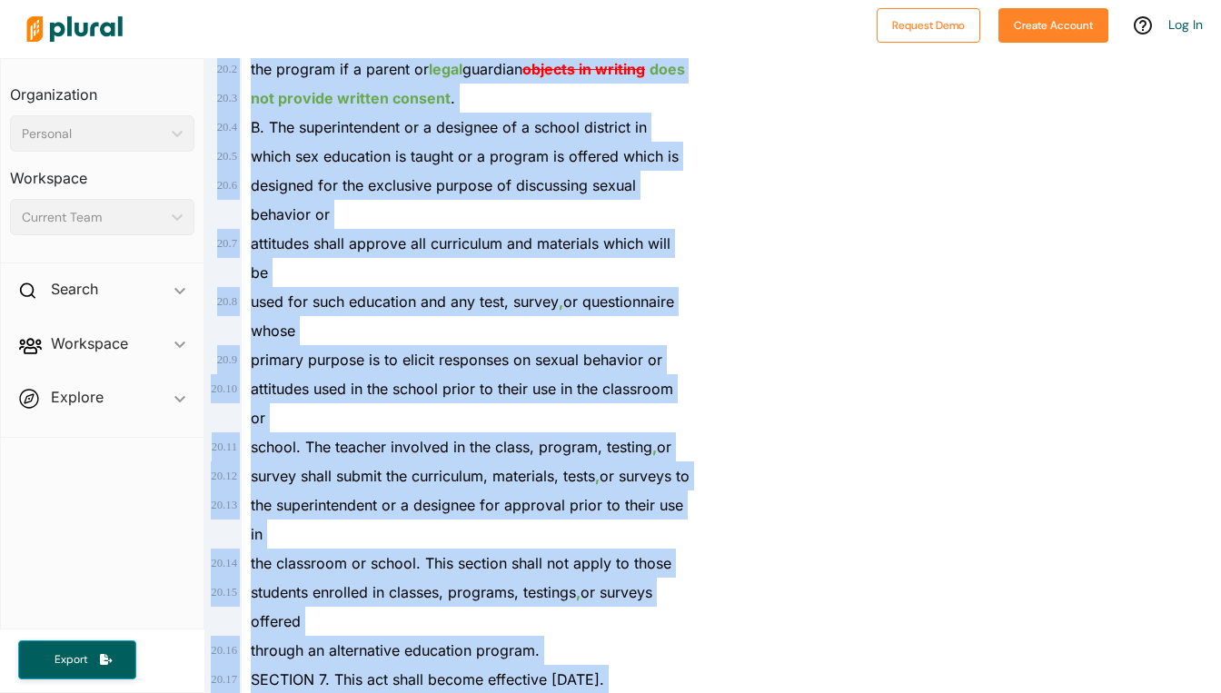
scroll to position [18886, 0]
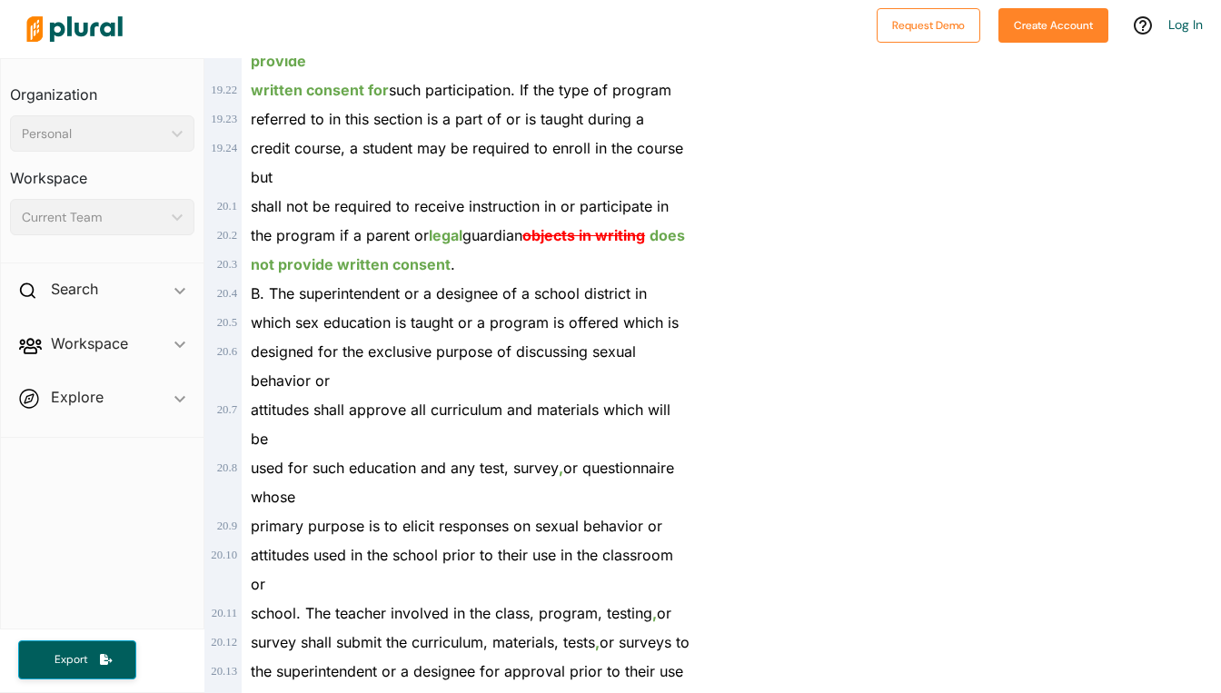
click at [419, 38] on div at bounding box center [442, 29] width 849 height 64
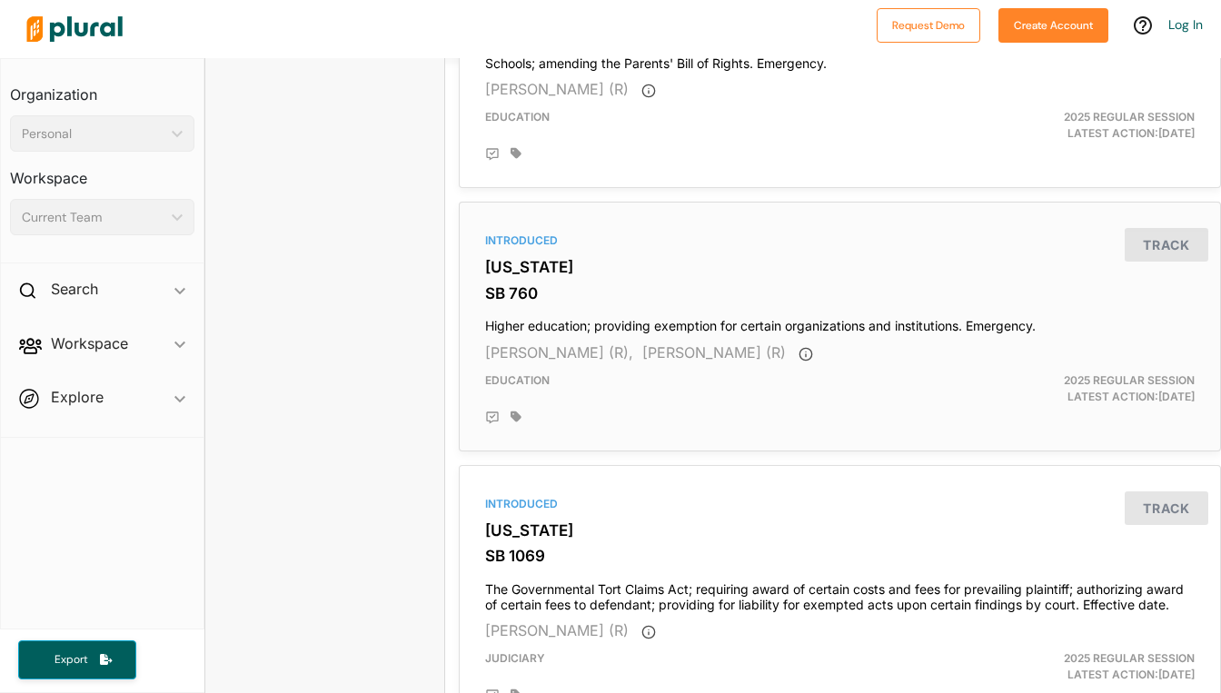
scroll to position [3634, 0]
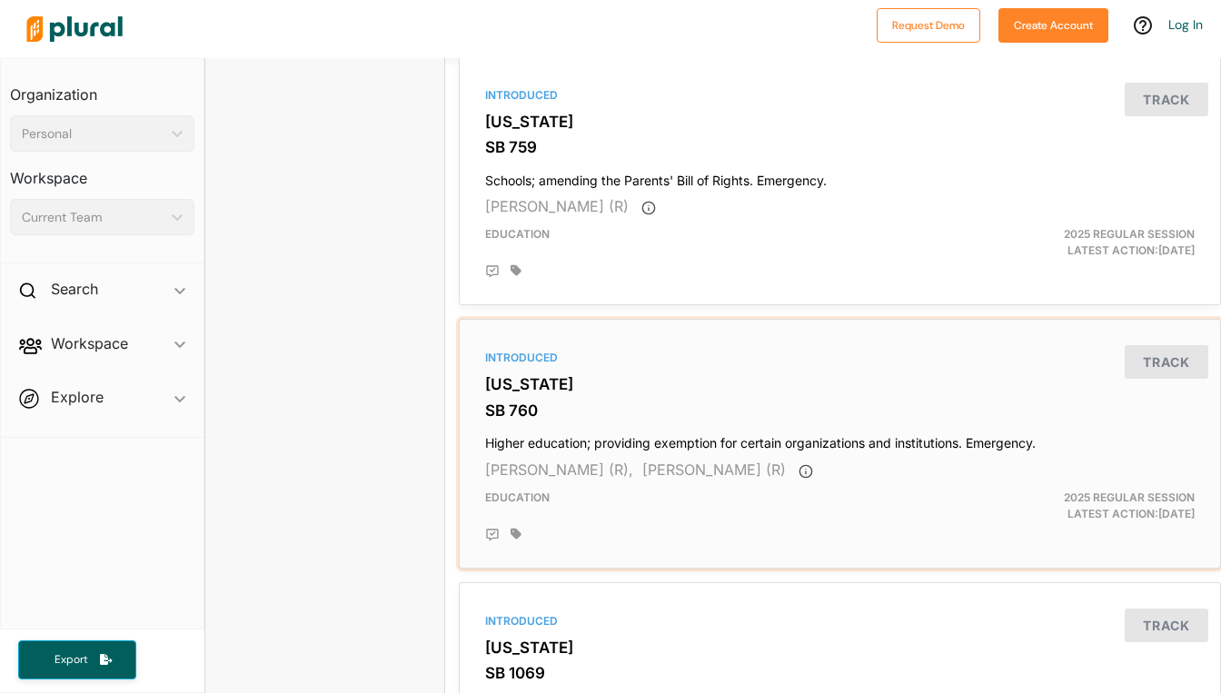
click at [872, 438] on h4 "Higher education; providing exemption for certain organizations and institution…" at bounding box center [840, 439] width 710 height 25
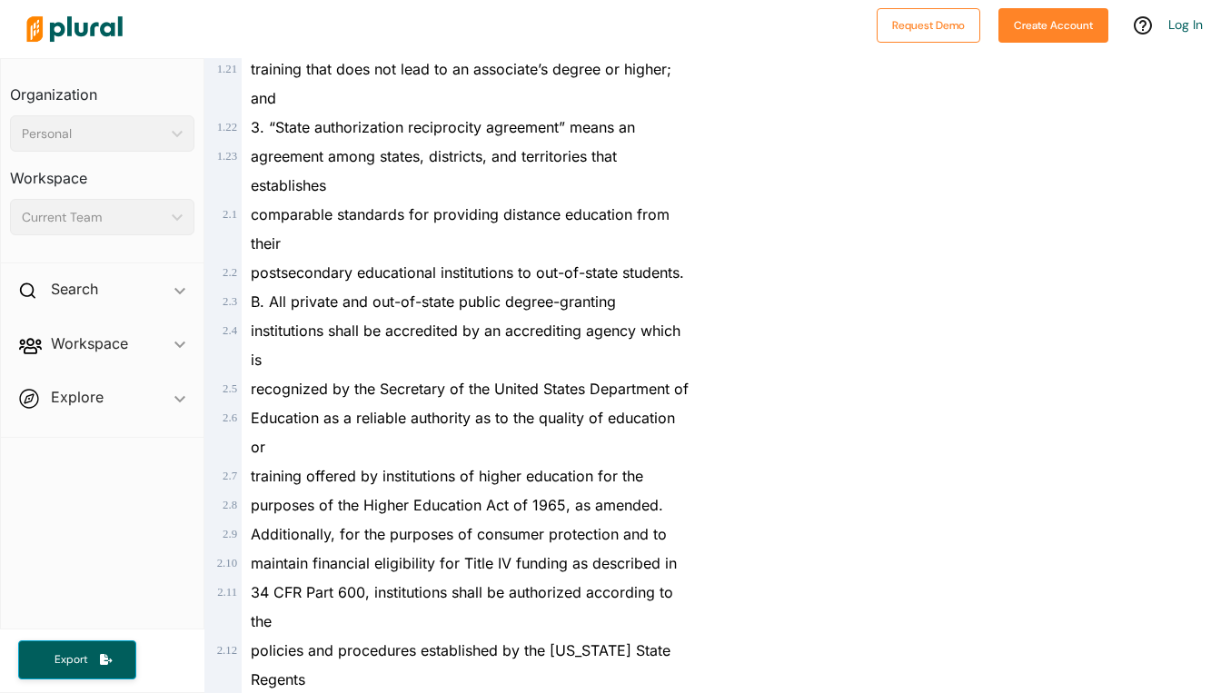
scroll to position [999, 0]
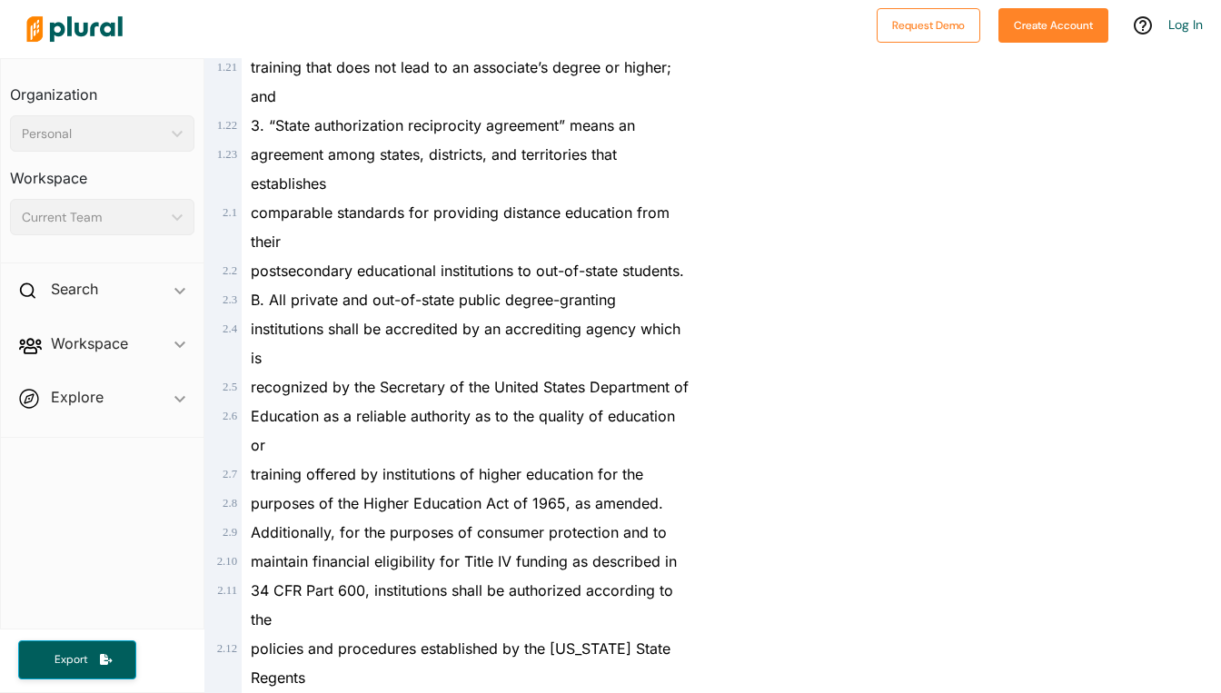
click at [575, 253] on div "comparable standards for providing distance education from their" at bounding box center [467, 227] width 450 height 58
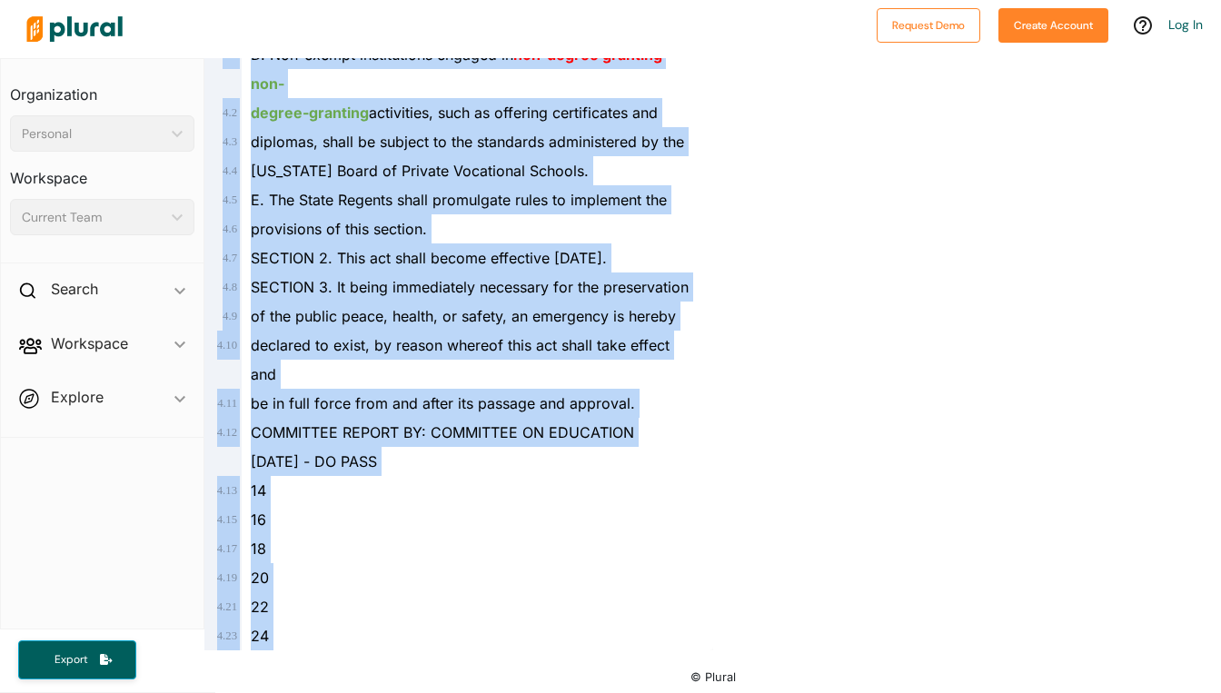
scroll to position [3201, 0]
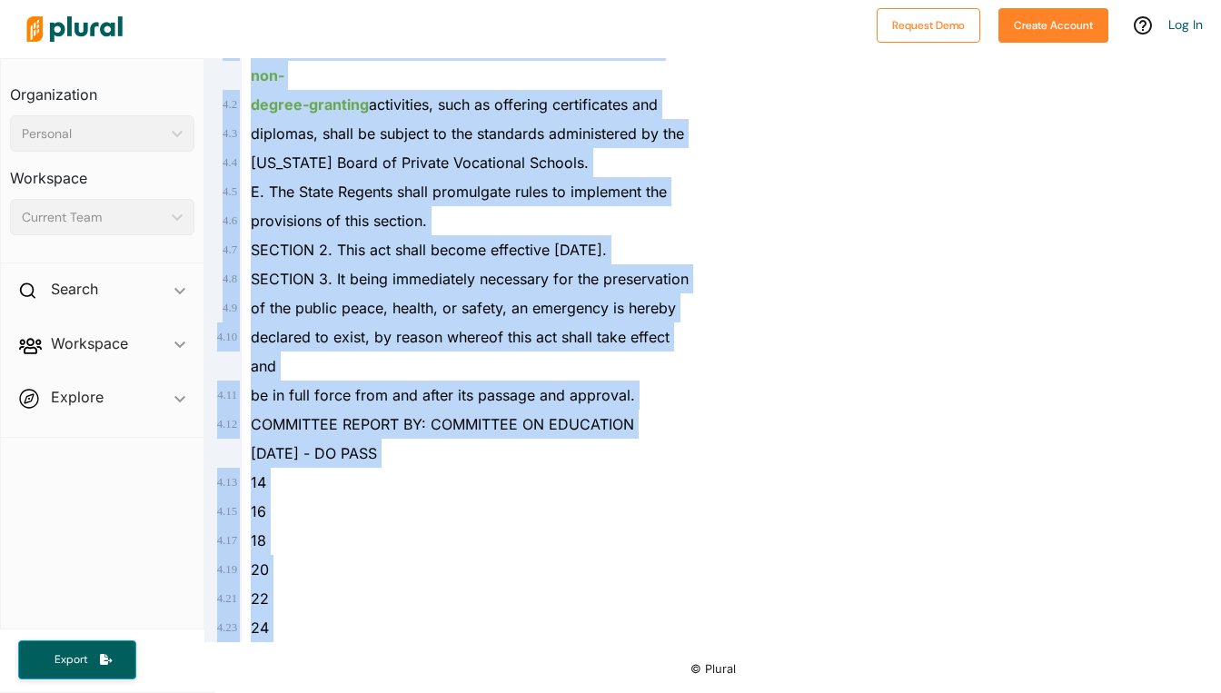
drag, startPoint x: 253, startPoint y: 282, endPoint x: 394, endPoint y: 746, distance: 485.1
click at [394, 467] on html "Request Demo Create Account Log In Organization Personal ic_keyboard_arrow_down…" at bounding box center [610, 346] width 1221 height 693
copy div "LOREMI DOLOR SITAMET Consecte 96, 2406 2 . 6 3 . 8 ADIPIS ELIT SE. 310 Do: Eius…"
click at [441, 467] on div "18" at bounding box center [467, 540] width 450 height 29
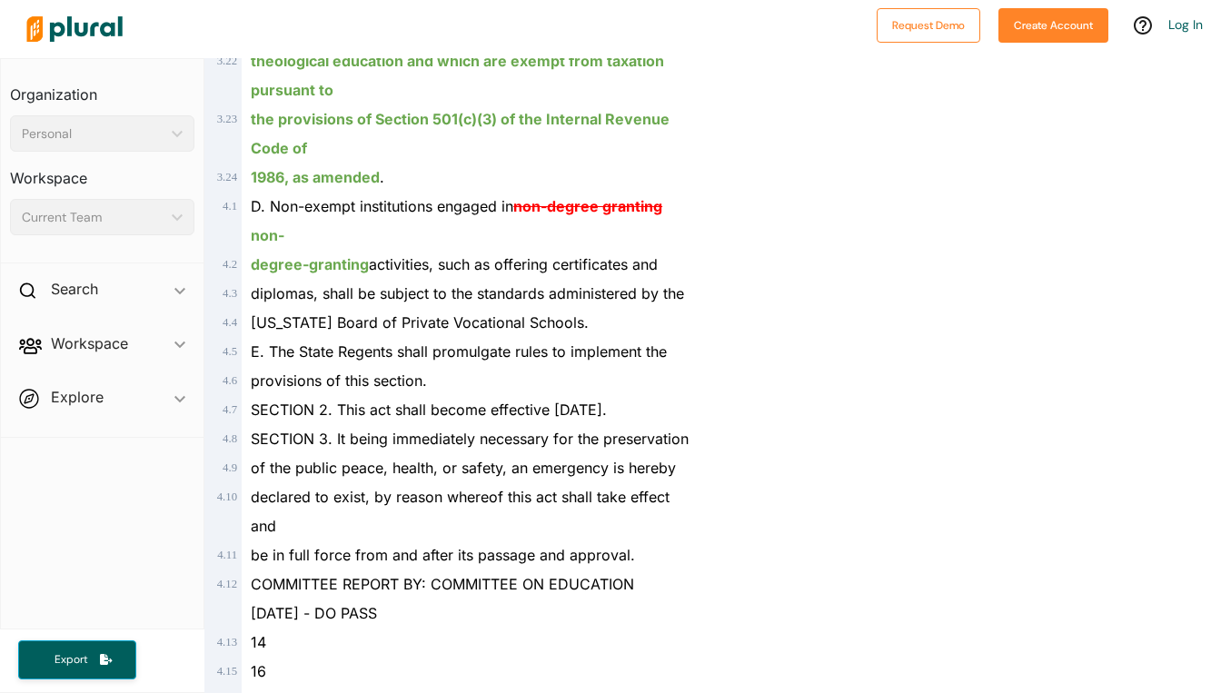
scroll to position [2746, 0]
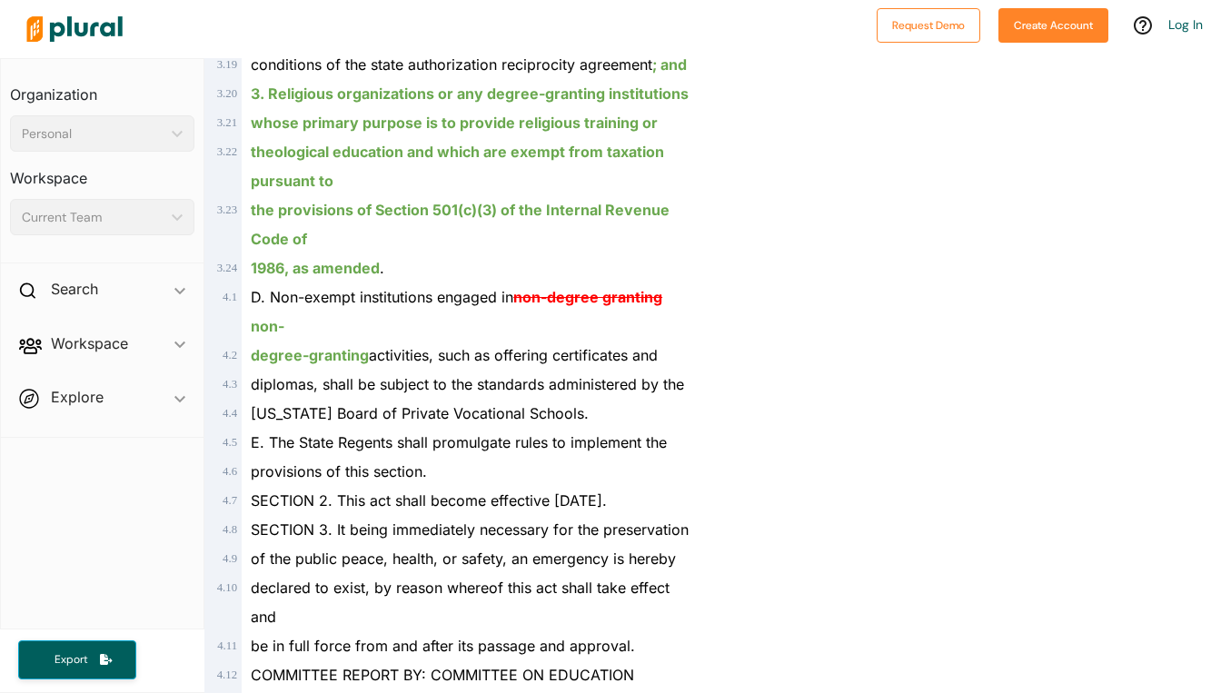
drag, startPoint x: 381, startPoint y: 57, endPoint x: 325, endPoint y: 45, distance: 56.9
click at [382, 56] on div at bounding box center [442, 29] width 849 height 64
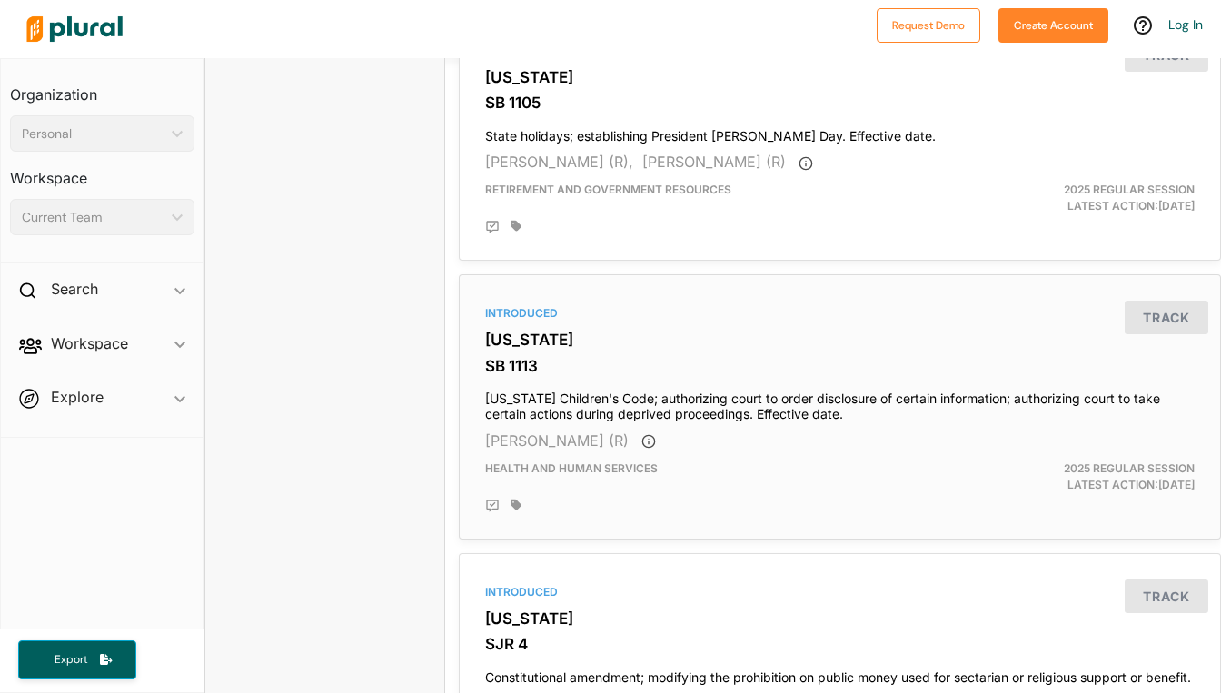
scroll to position [4760, 0]
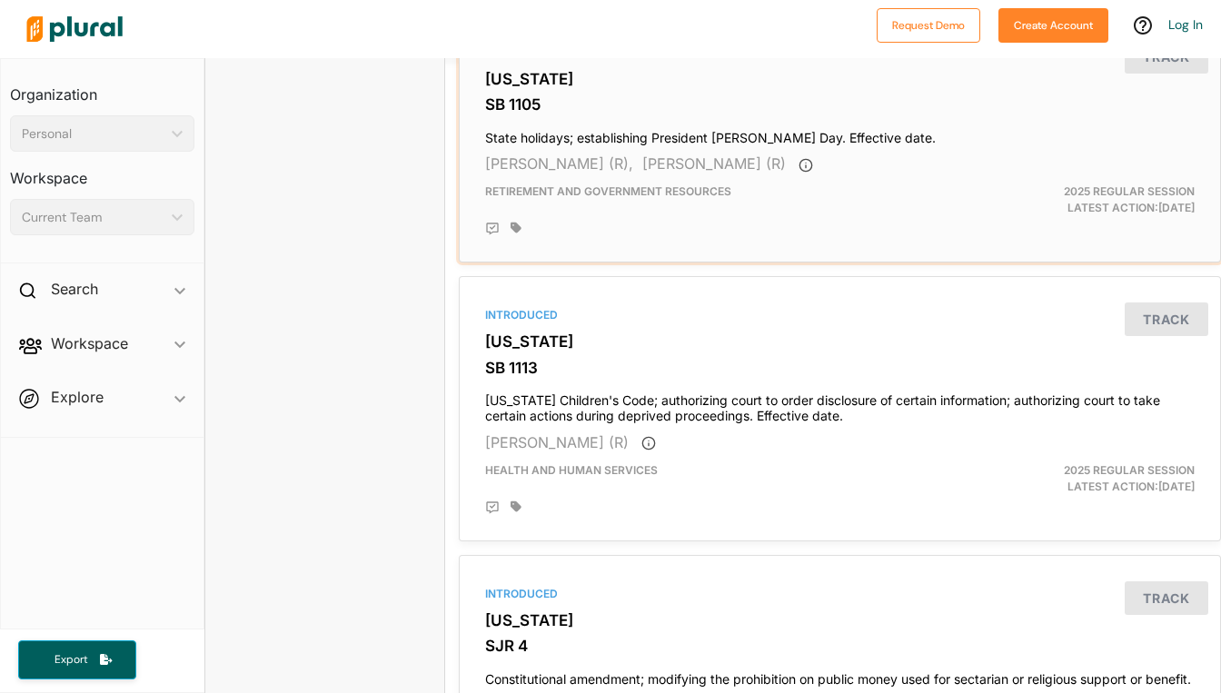
click at [653, 131] on div "Introduced [US_STATE] SB 1105 State holidays; establishing President [PERSON_NA…" at bounding box center [840, 138] width 746 height 233
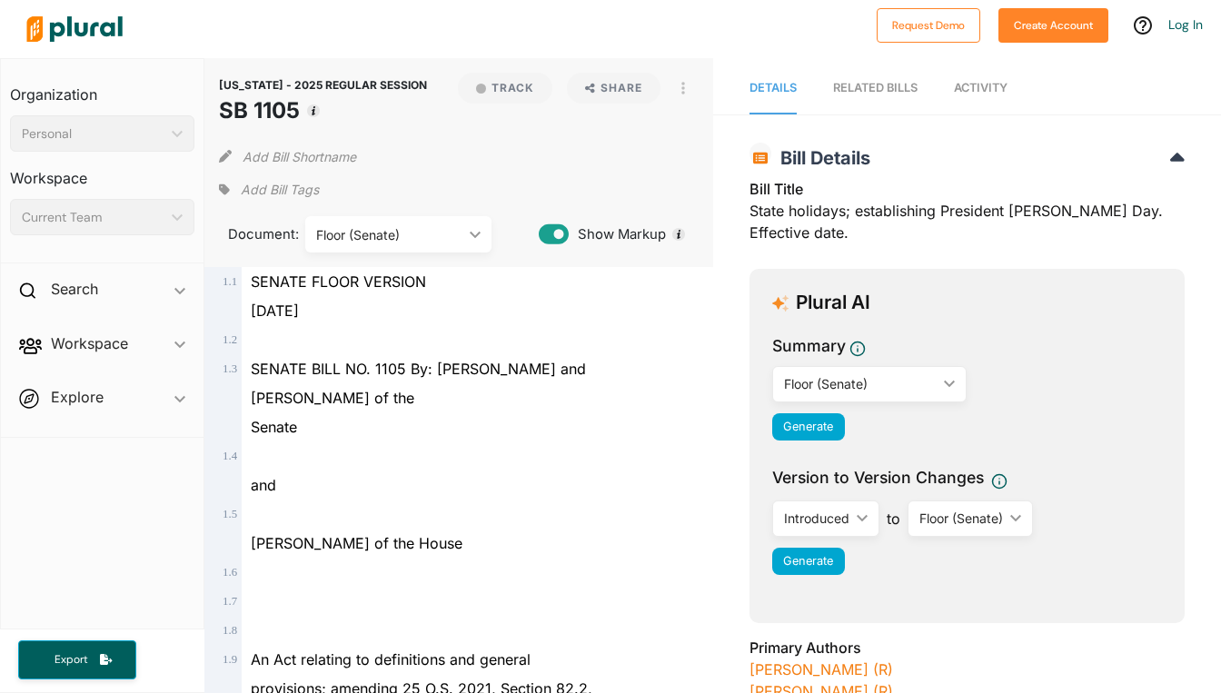
click at [299, 315] on span "[DATE]" at bounding box center [275, 311] width 48 height 18
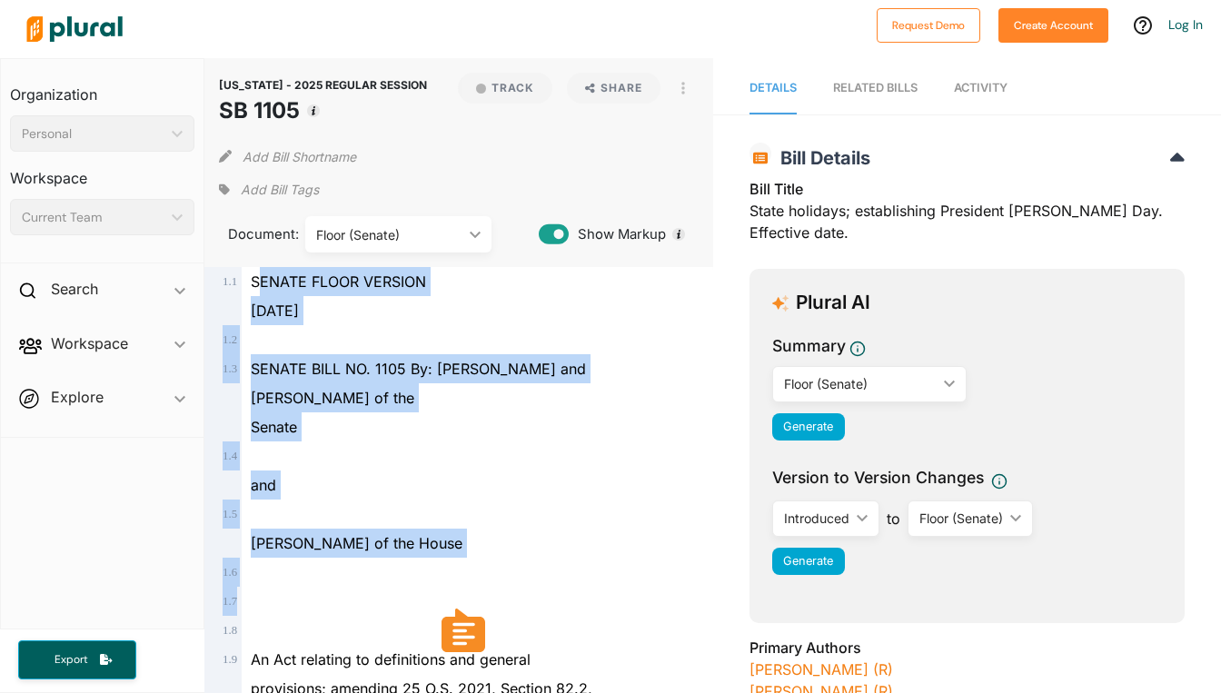
drag, startPoint x: 256, startPoint y: 283, endPoint x: 417, endPoint y: 574, distance: 333.0
click at [313, 326] on div at bounding box center [467, 339] width 450 height 29
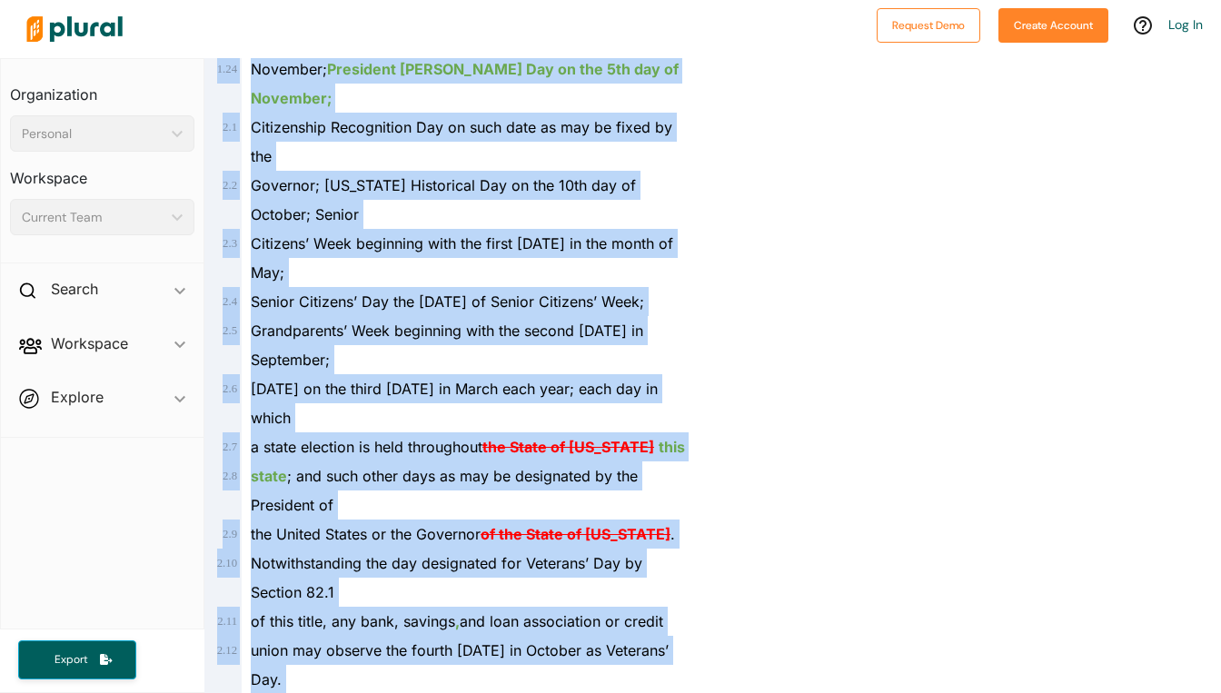
scroll to position [2387, 0]
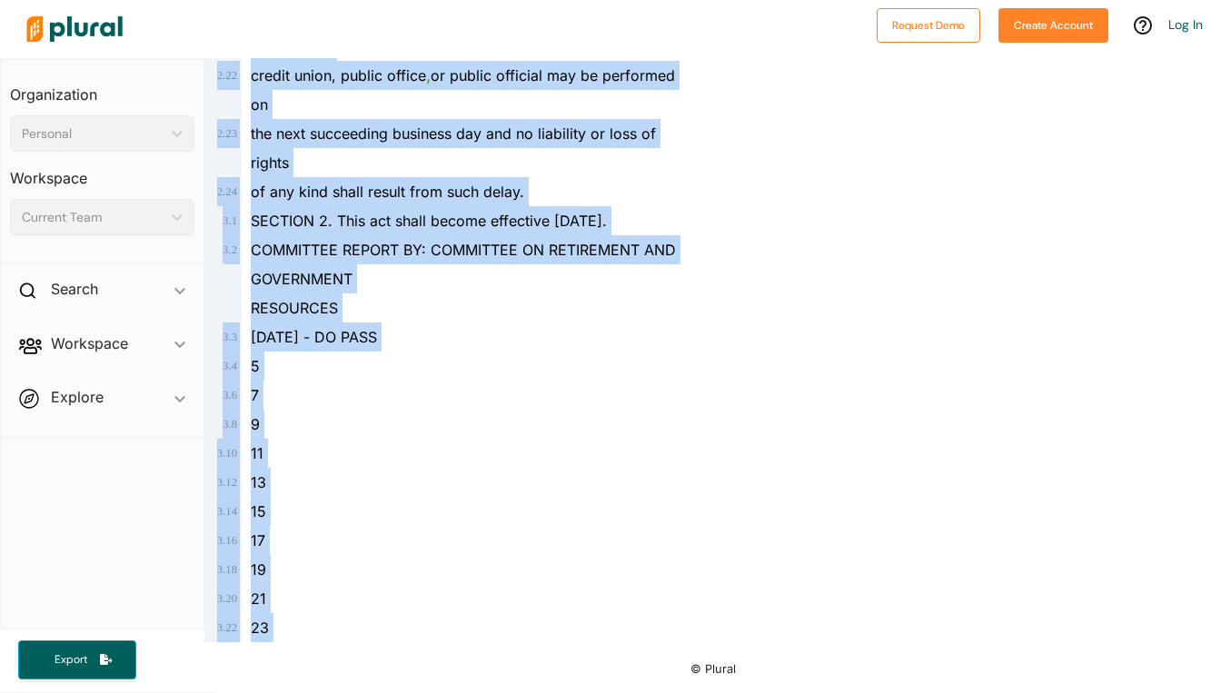
drag, startPoint x: 247, startPoint y: 280, endPoint x: 484, endPoint y: 780, distance: 553.9
click at [484, 467] on html "Request Demo Create Account Log In Organization Personal ic_keyboard_arrow_down…" at bounding box center [610, 346] width 1221 height 693
copy div "LOREMI DOLOR SITAMET Consecte 21, 3674 2 . 3 8 . 6 ADIPIS ELIT SE. 2672 Do: Eiu…"
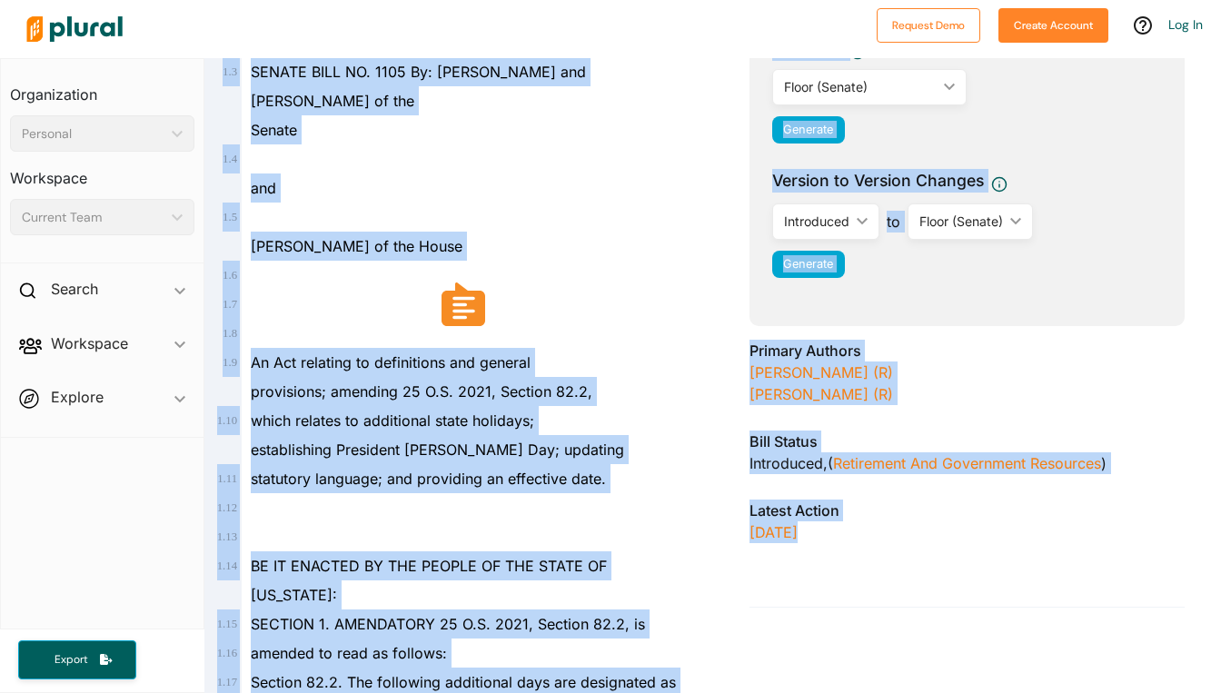
scroll to position [0, 0]
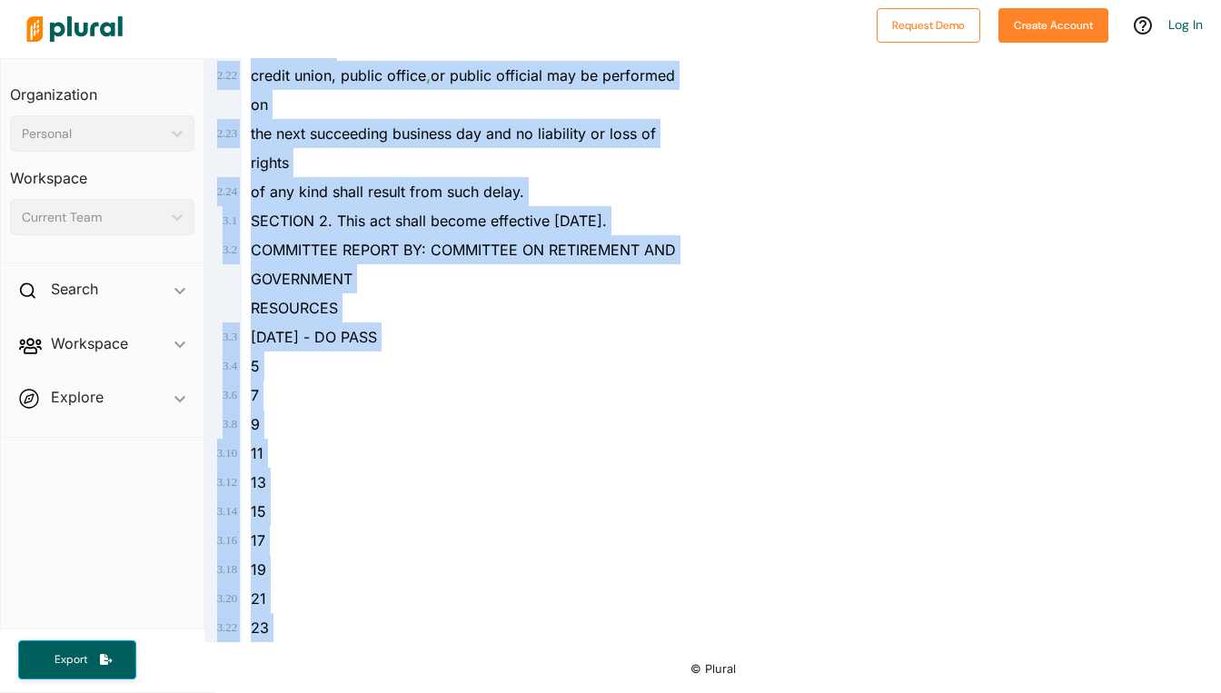
scroll to position [2387, 0]
drag, startPoint x: 248, startPoint y: 280, endPoint x: 440, endPoint y: 699, distance: 460.6
click at [440, 467] on html "Request Demo Create Account Log In Organization Personal ic_keyboard_arrow_down…" at bounding box center [610, 346] width 1221 height 693
copy div "LOREMI DOLOR SITAMET Consecte 21, 3674 2 . 3 8 . 6 ADIPIS ELIT SE. 2672 Do: Eiu…"
click at [389, 467] on div "11" at bounding box center [467, 453] width 450 height 29
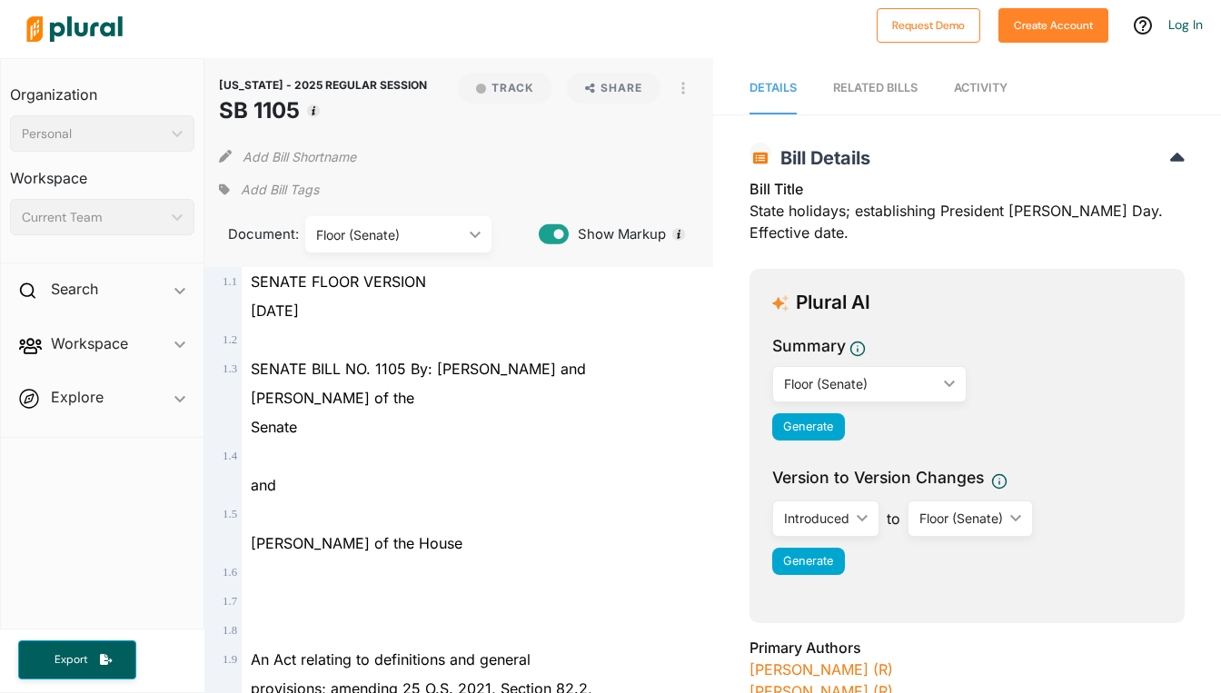
click at [478, 412] on div "Senate" at bounding box center [467, 426] width 450 height 29
click at [422, 17] on div at bounding box center [442, 29] width 849 height 64
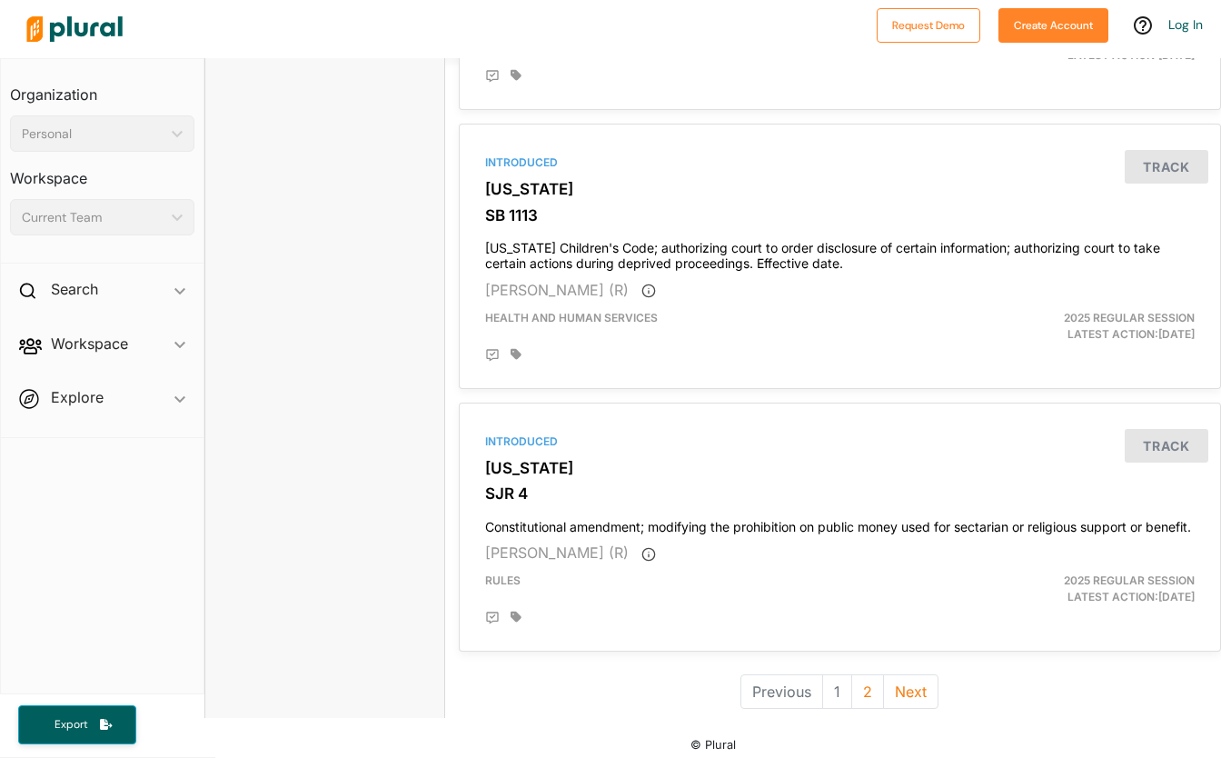
scroll to position [4968, 0]
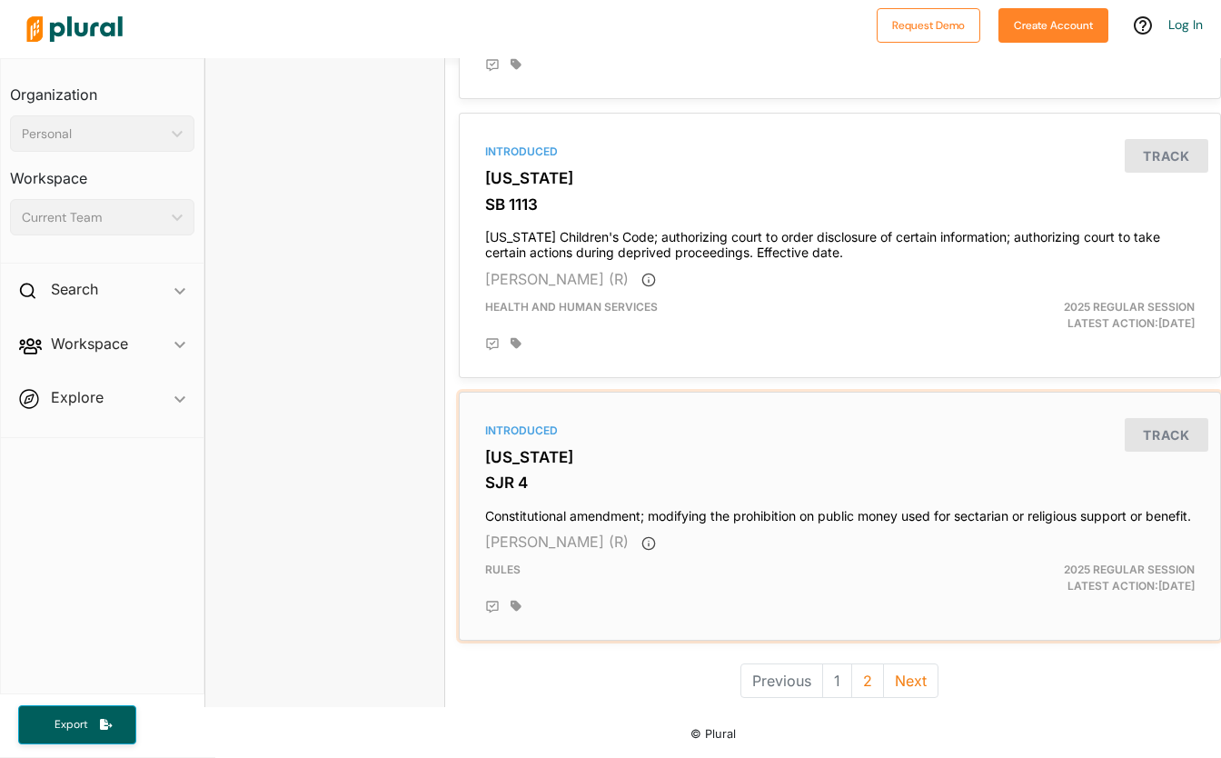
click at [824, 467] on h4 "Constitutional amendment; modifying the prohibition on public money used for se…" at bounding box center [840, 512] width 710 height 25
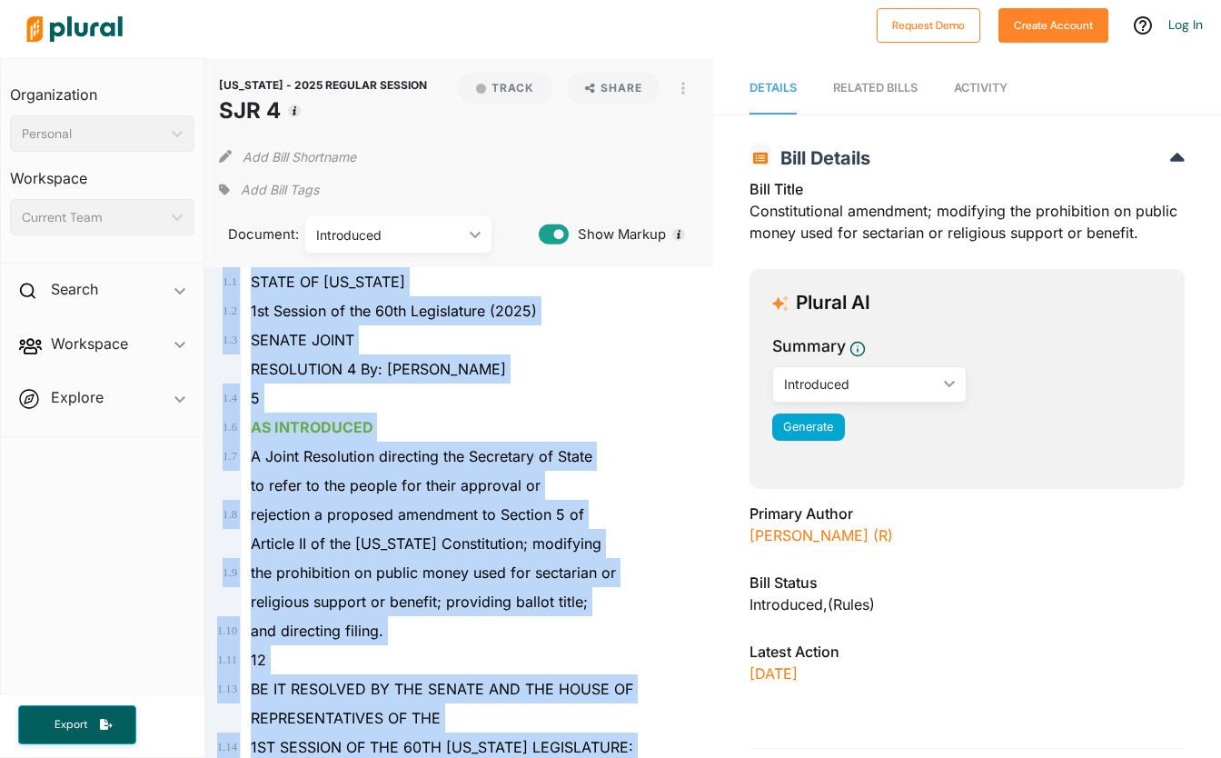
drag, startPoint x: 336, startPoint y: 696, endPoint x: 218, endPoint y: 275, distance: 436.9
copy div "1 . 1 STATE OF [US_STATE] 1 . 2 1st Session of the 60th Legislature (2025) 1 . …"
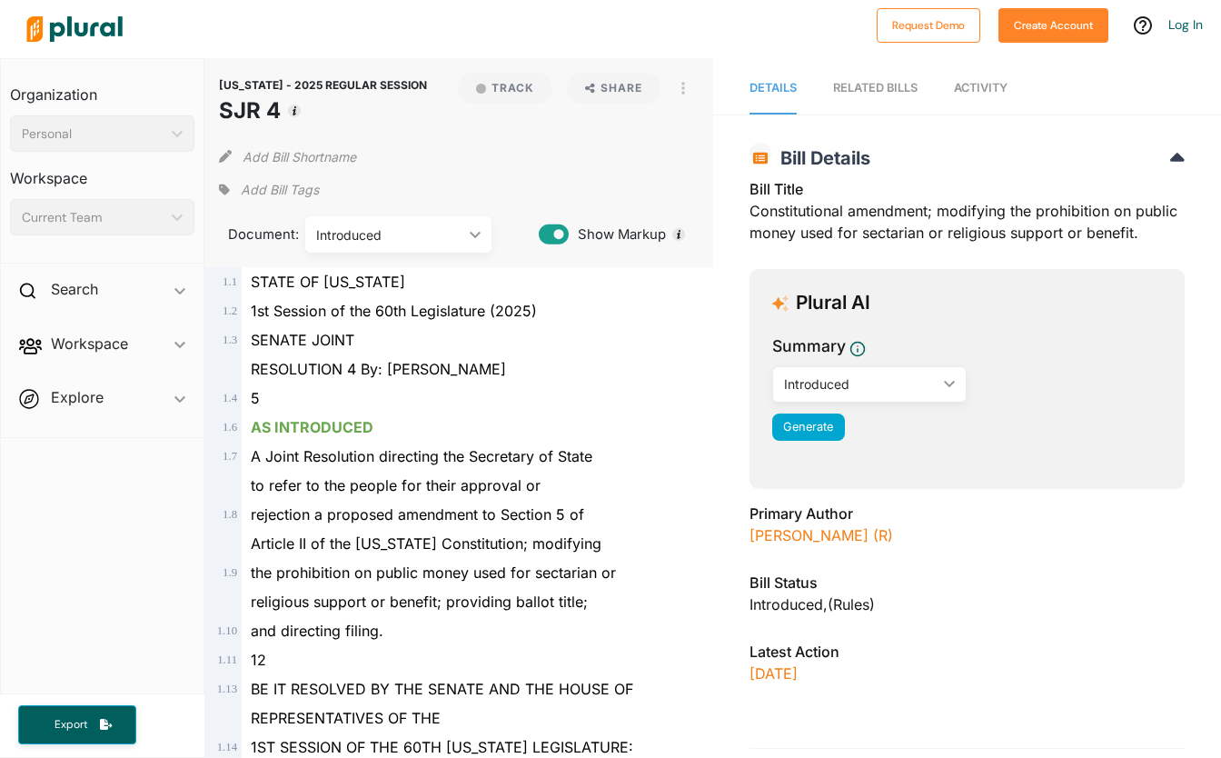
click at [232, 22] on div at bounding box center [442, 29] width 849 height 64
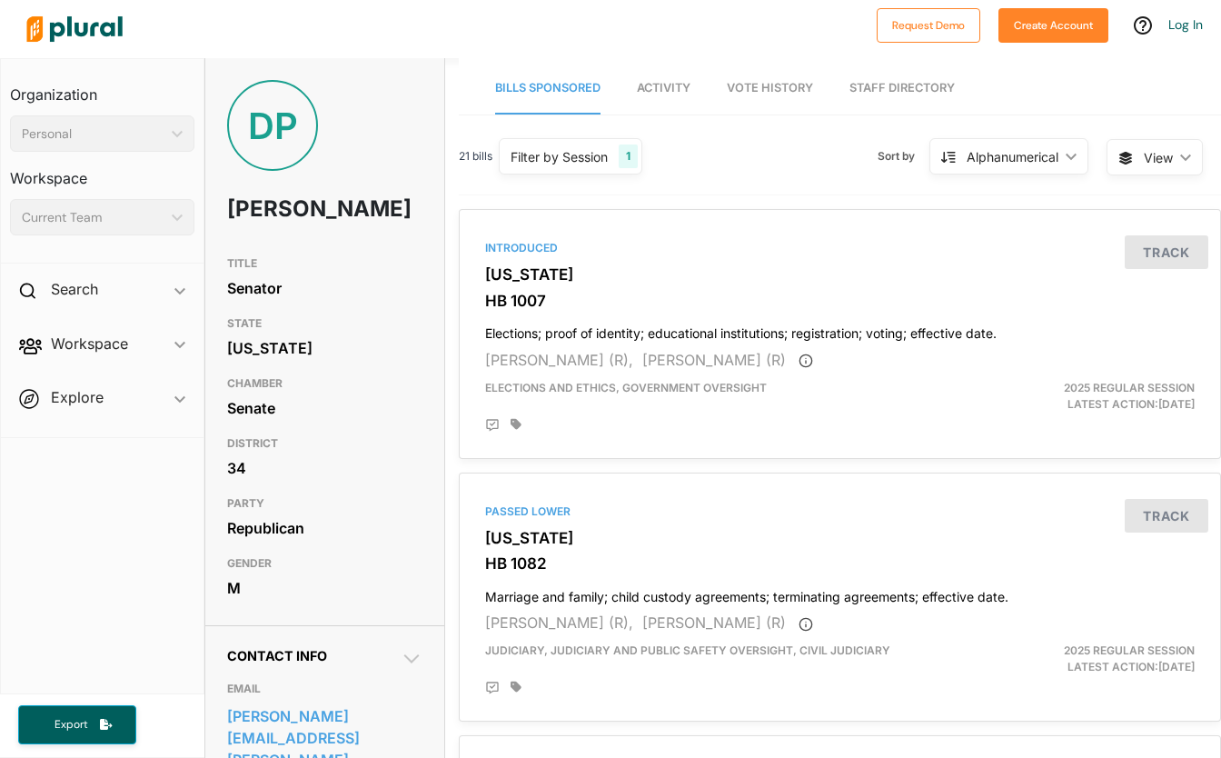
click at [669, 90] on span "Activity" at bounding box center [664, 88] width 54 height 14
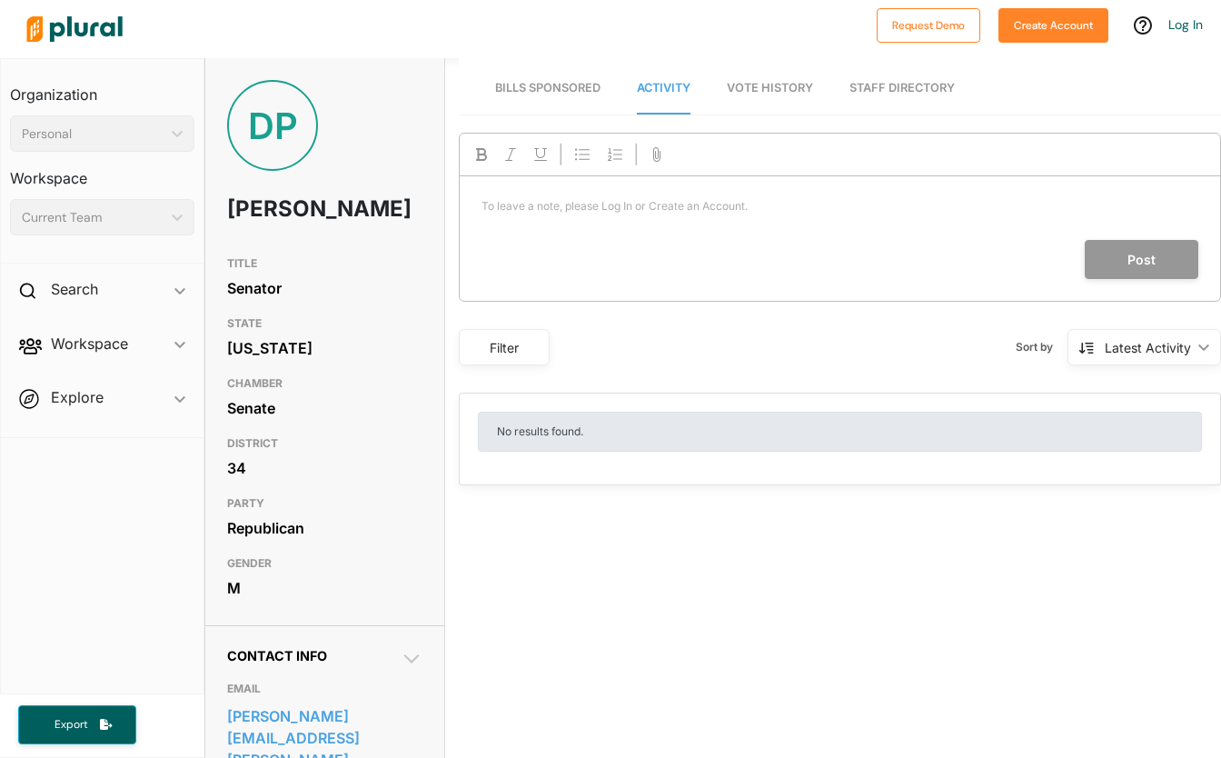
click at [666, 80] on link "Activity" at bounding box center [664, 89] width 54 height 52
click at [782, 90] on span "Vote History" at bounding box center [770, 88] width 86 height 14
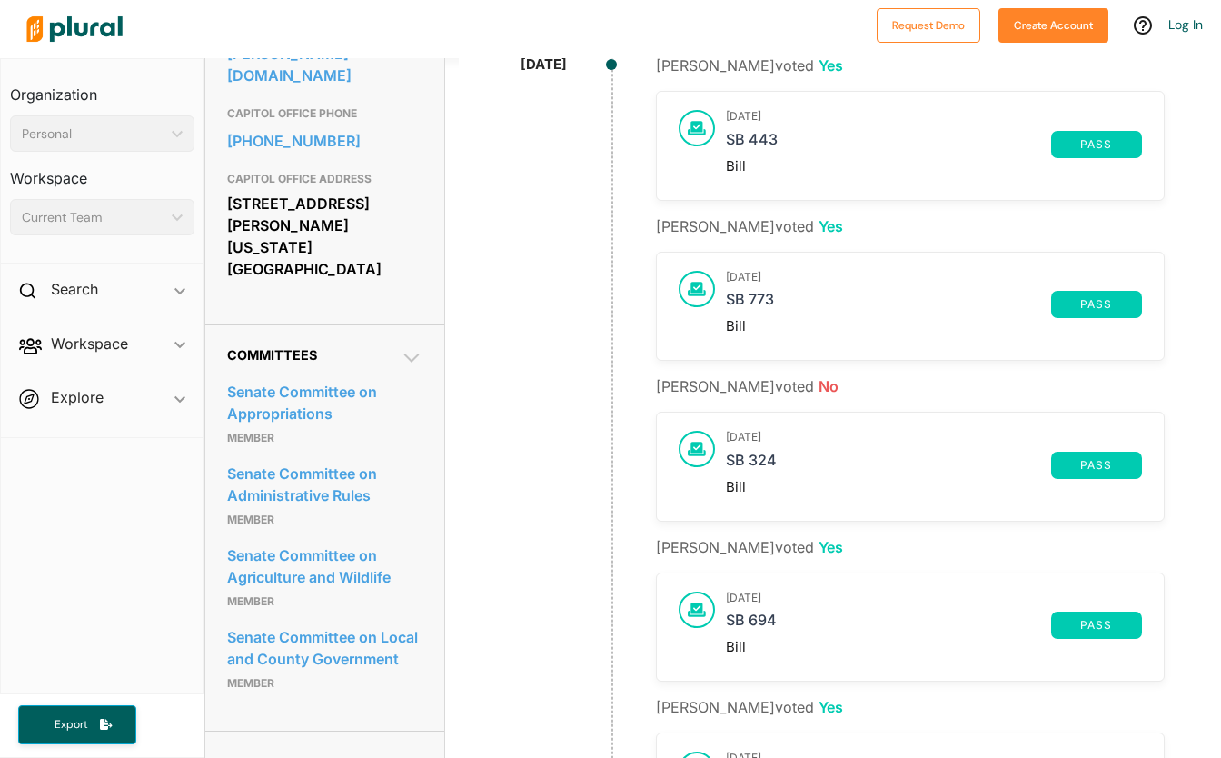
scroll to position [729, 0]
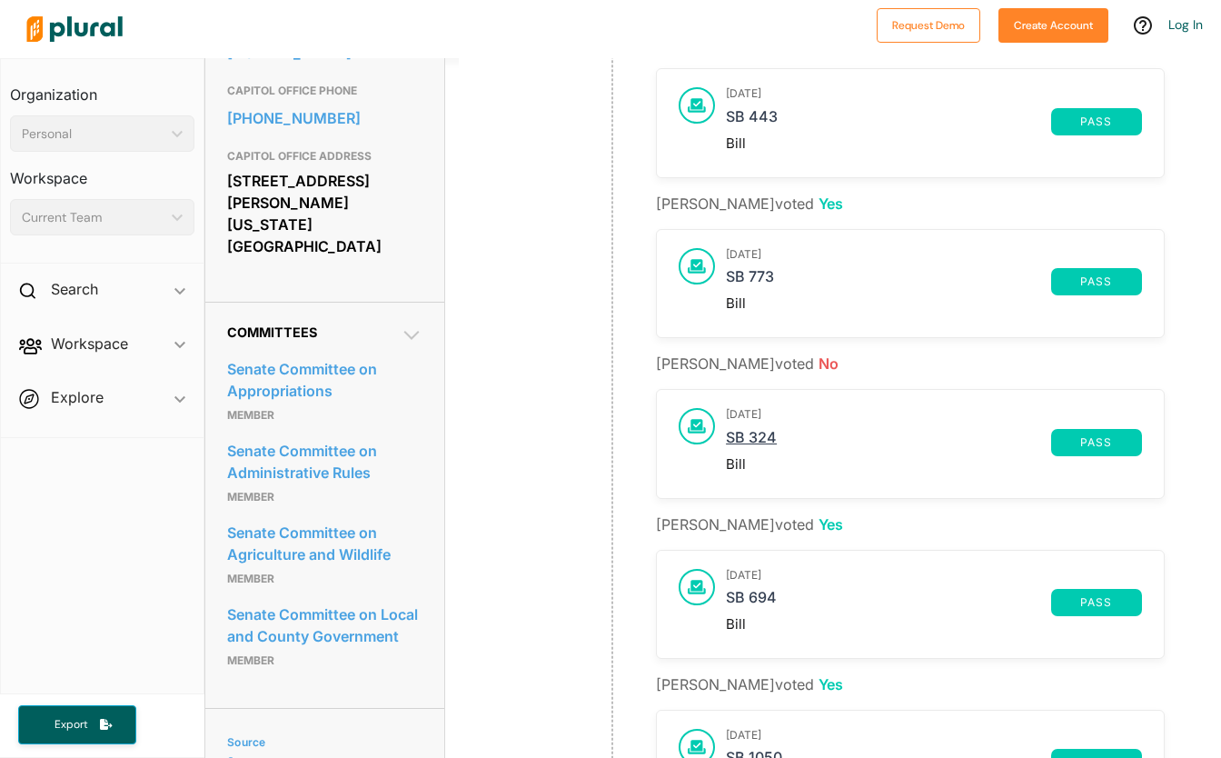
click at [734, 442] on link "SB 324" at bounding box center [888, 442] width 325 height 27
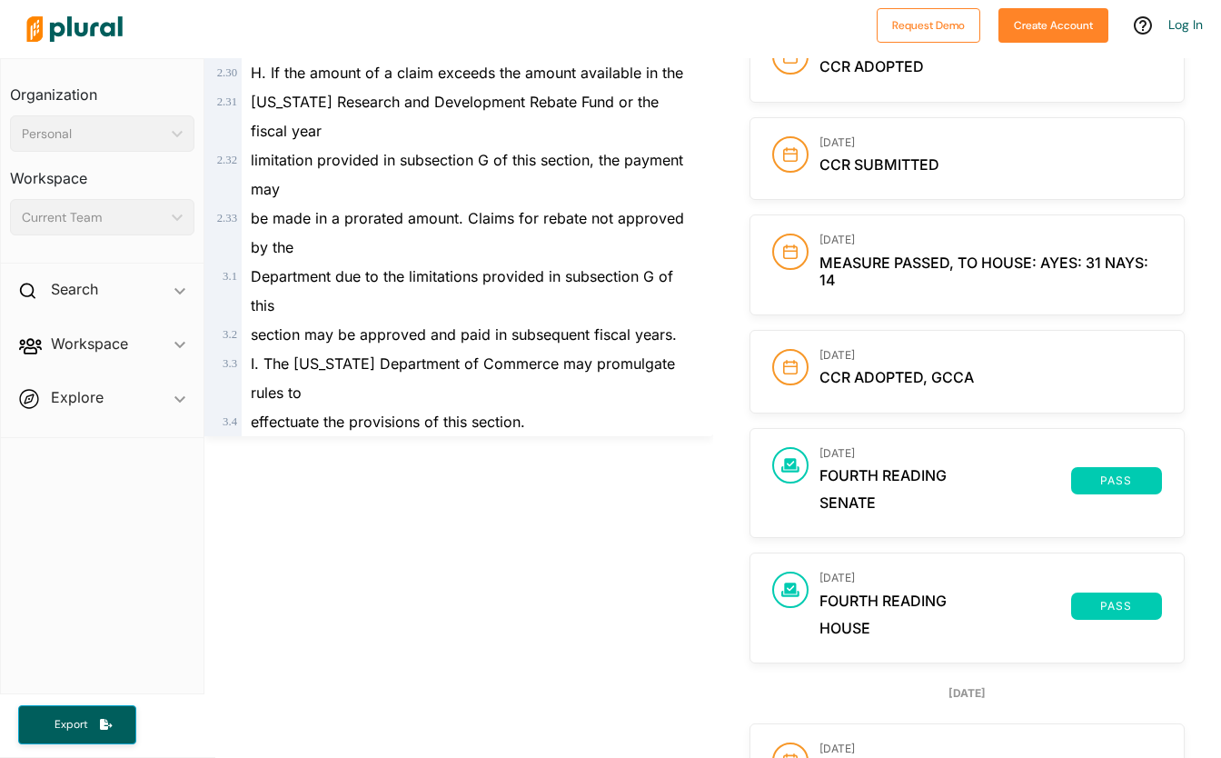
scroll to position [1999, 0]
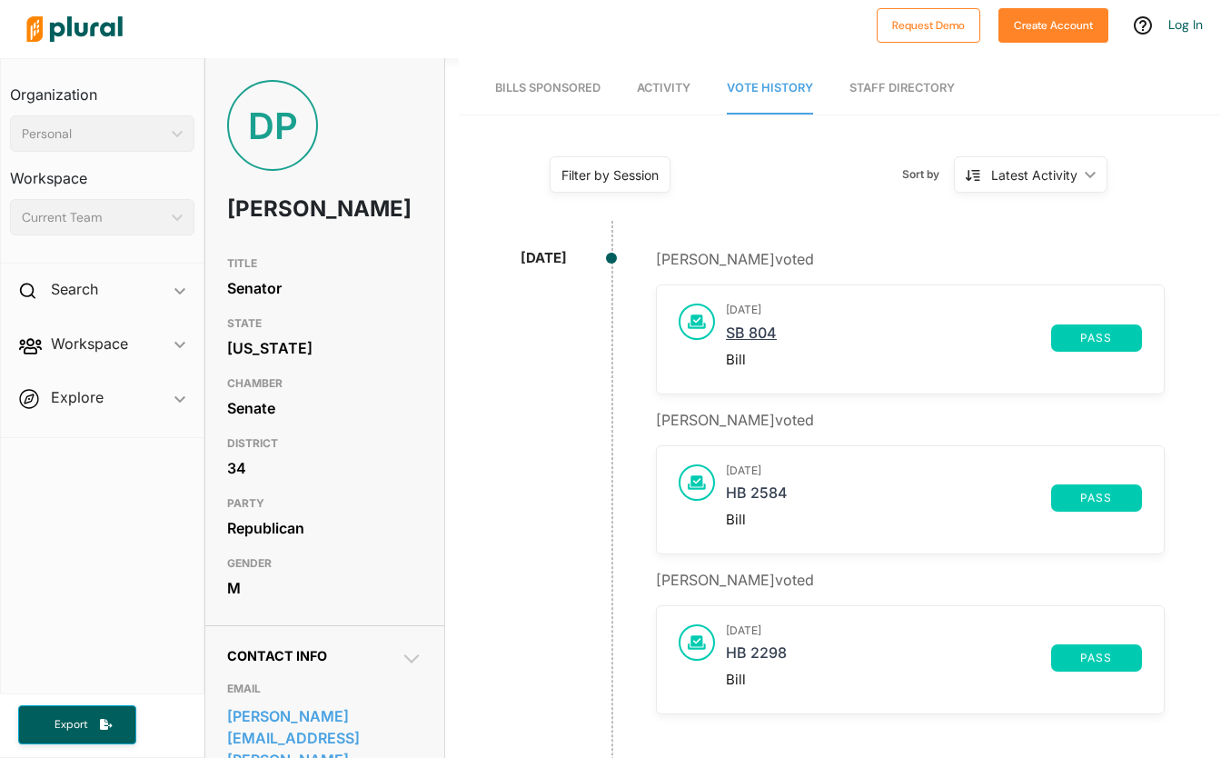
click at [736, 333] on link "SB 804" at bounding box center [888, 337] width 325 height 27
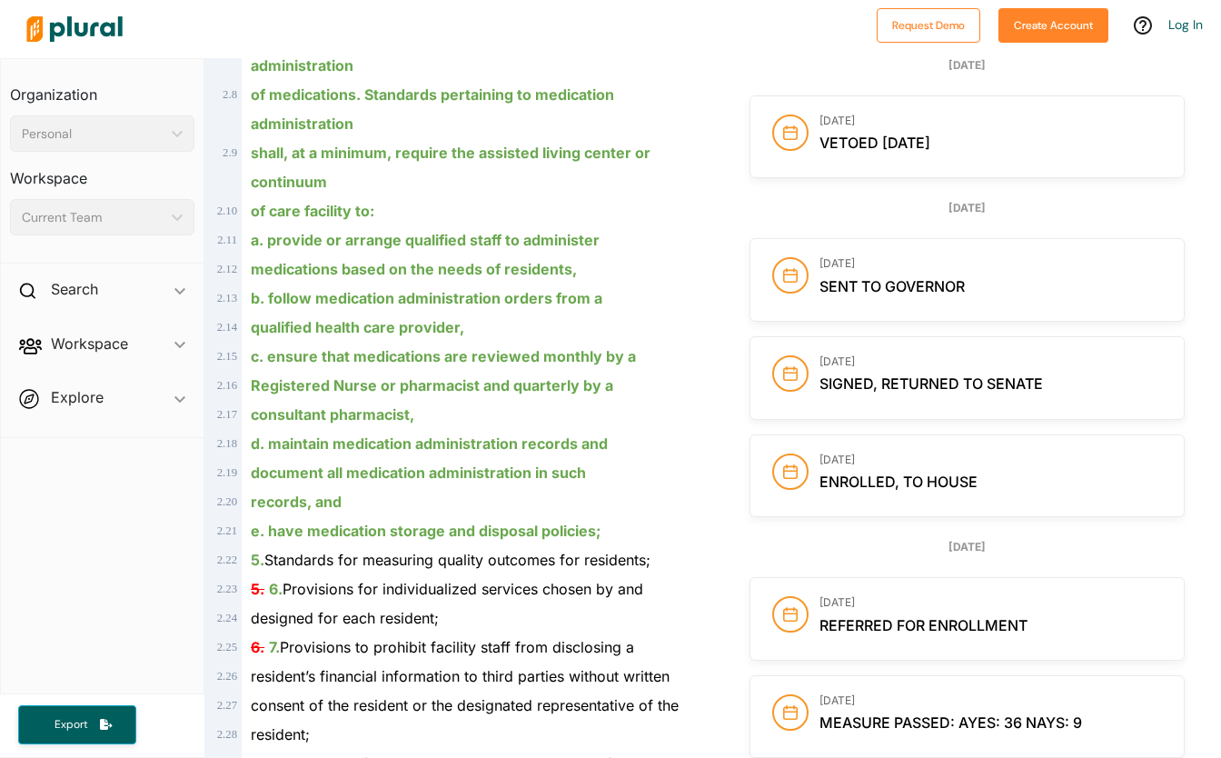
scroll to position [1363, 0]
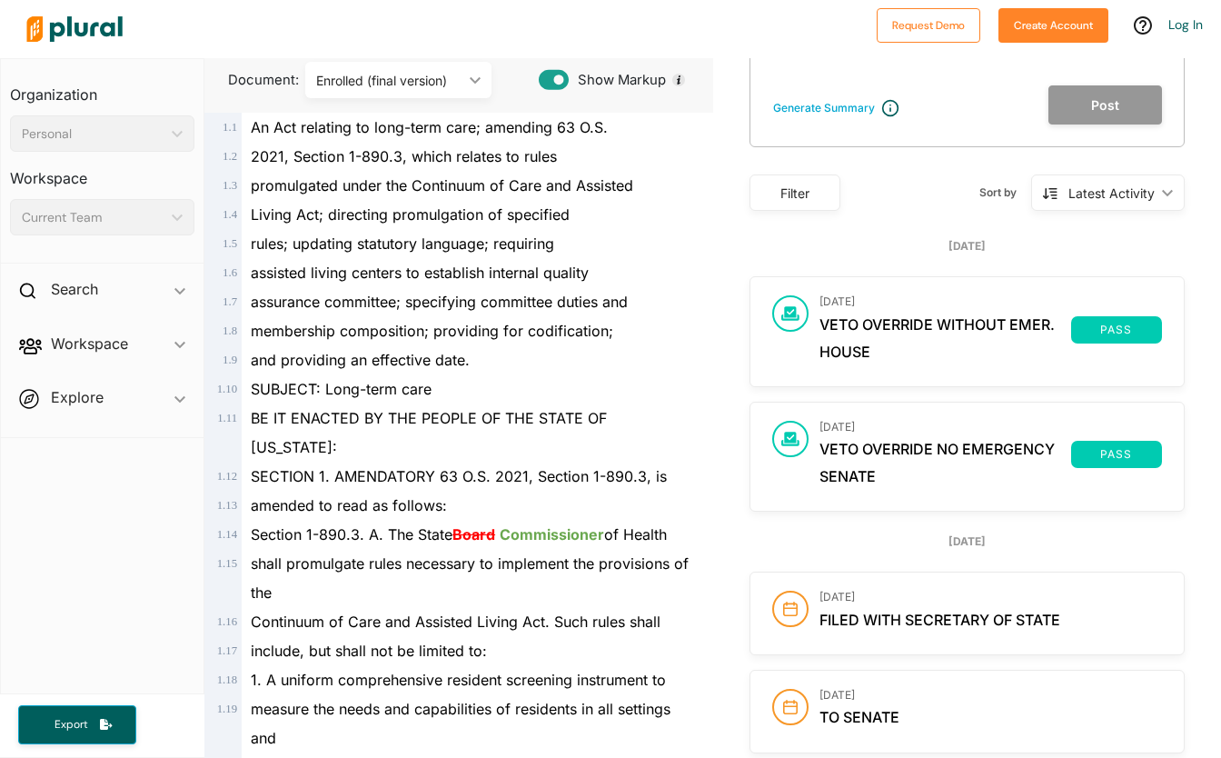
scroll to position [0, 0]
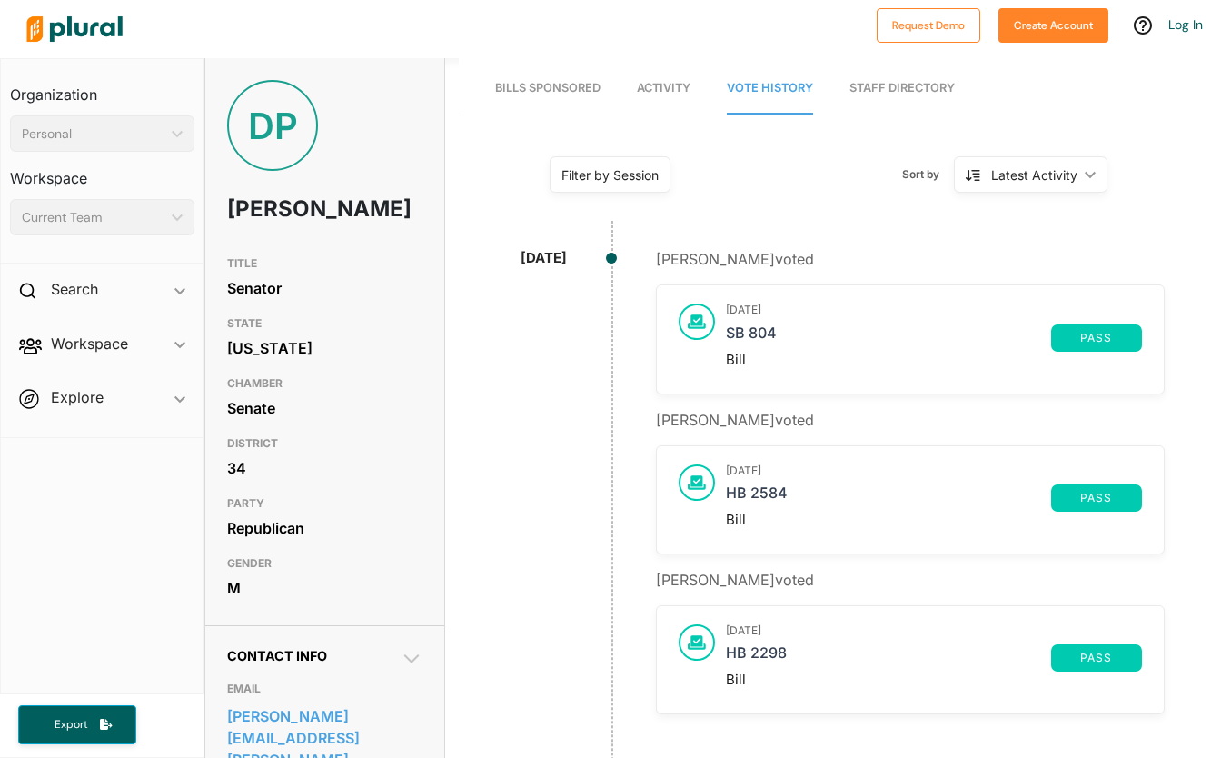
click at [475, 6] on div at bounding box center [442, 29] width 849 height 64
